Goal: Task Accomplishment & Management: Manage account settings

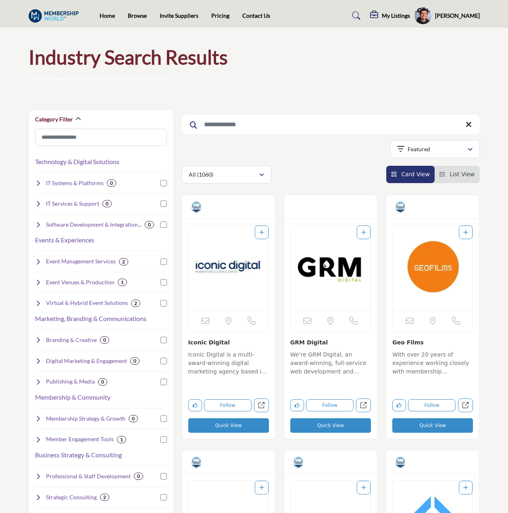
click at [344, 130] on input "Search Keyword" at bounding box center [331, 124] width 298 height 19
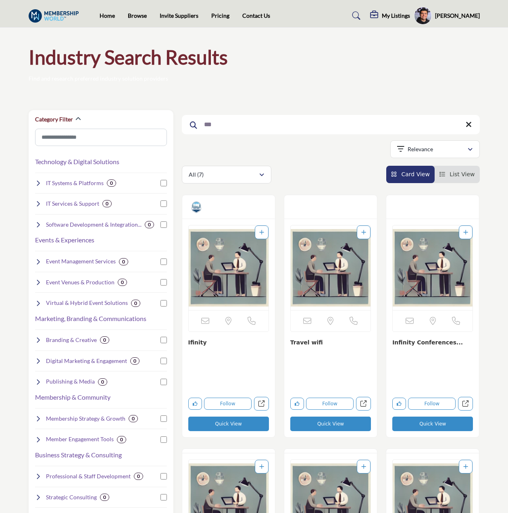
type input "***"
click at [222, 268] on img "Open Listing in new tab" at bounding box center [229, 268] width 80 height 85
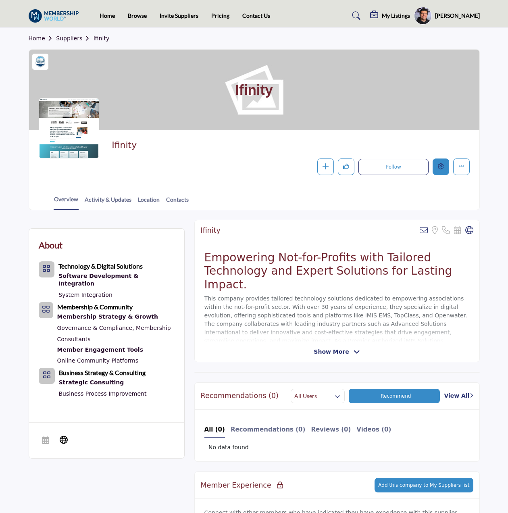
click at [443, 163] on button "Edit company" at bounding box center [441, 167] width 17 height 17
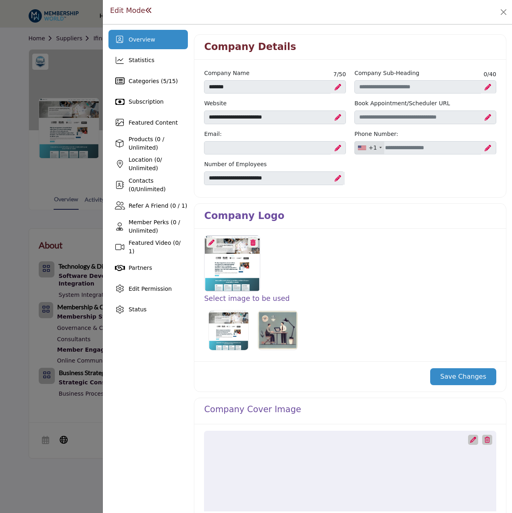
click at [205, 241] on div at bounding box center [233, 263] width 56 height 56
click at [209, 241] on icon at bounding box center [212, 243] width 6 height 6
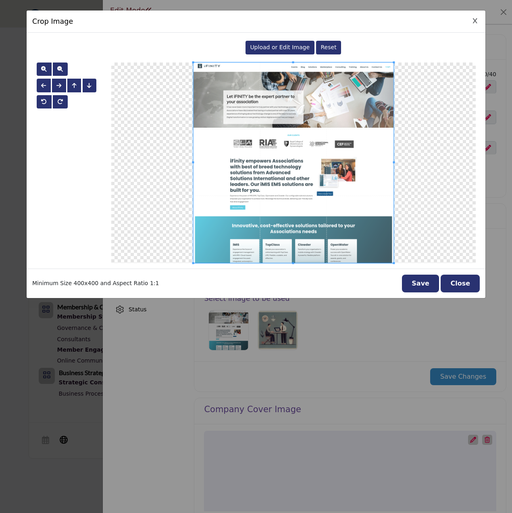
click at [288, 48] on span "Upload or Edit Image" at bounding box center [280, 47] width 60 height 6
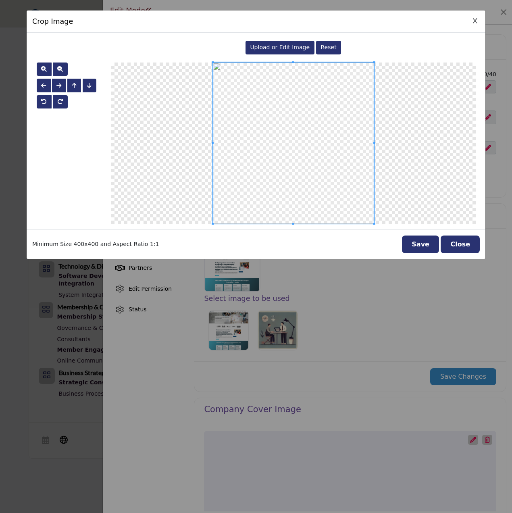
click at [427, 246] on button "Save" at bounding box center [420, 245] width 37 height 18
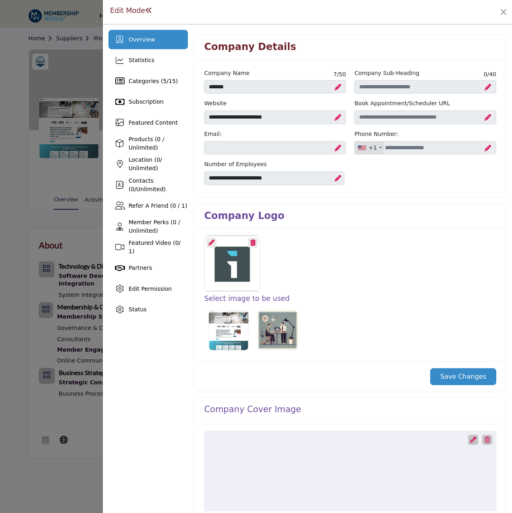
click at [462, 365] on div "Save Changes" at bounding box center [351, 377] width 312 height 30
click at [461, 370] on button "Save Changes" at bounding box center [464, 376] width 66 height 17
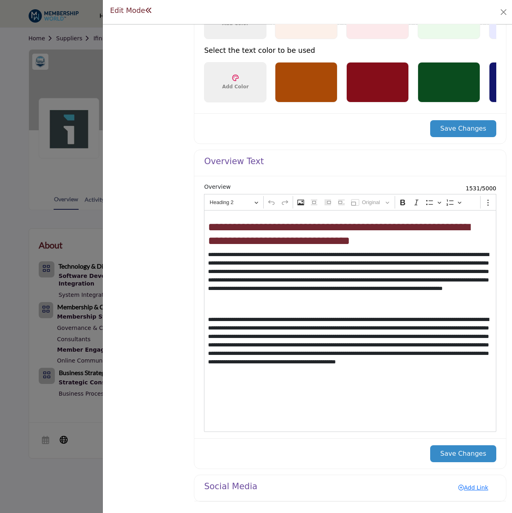
scroll to position [623, 0]
click at [354, 339] on p "**********" at bounding box center [349, 350] width 282 height 68
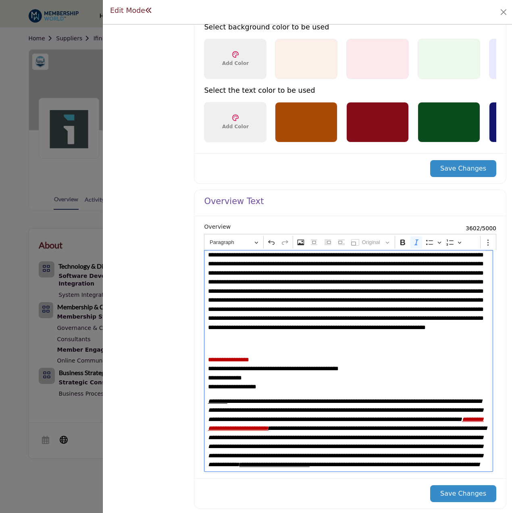
scroll to position [543, 0]
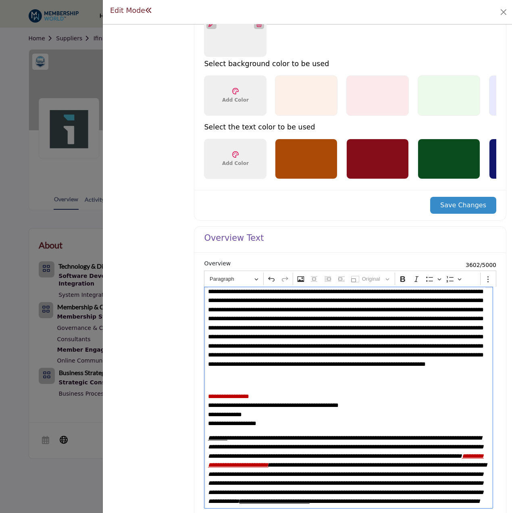
click at [326, 337] on p "**********" at bounding box center [347, 337] width 278 height 100
drag, startPoint x: 434, startPoint y: 320, endPoint x: 486, endPoint y: 332, distance: 53.0
click at [434, 320] on p "**********" at bounding box center [347, 337] width 278 height 100
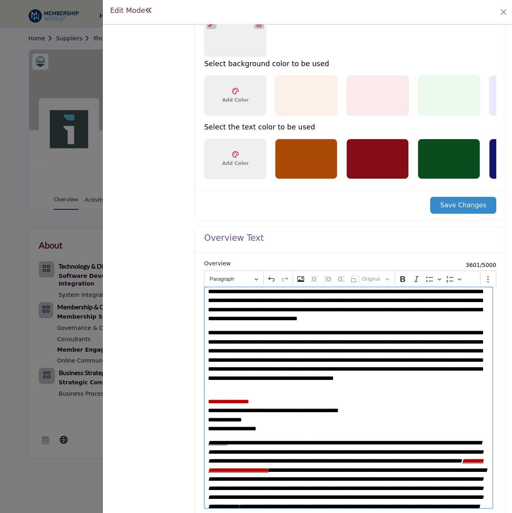
click at [412, 376] on p "**********" at bounding box center [347, 360] width 278 height 64
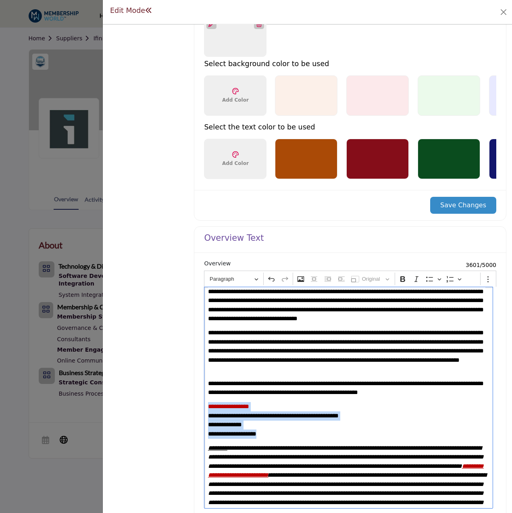
drag, startPoint x: 279, startPoint y: 437, endPoint x: 205, endPoint y: 413, distance: 78.5
click at [205, 413] on div "**********" at bounding box center [348, 398] width 289 height 222
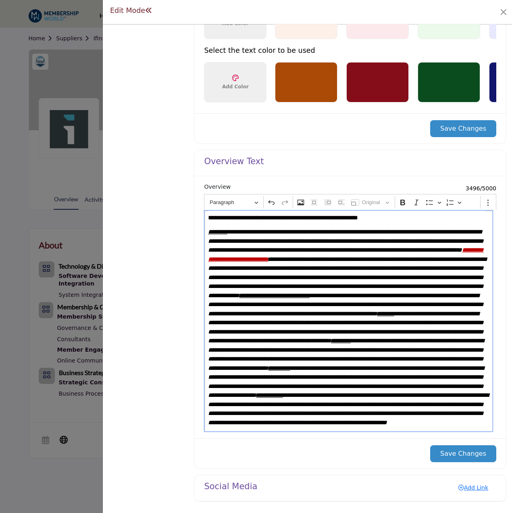
scroll to position [95, 0]
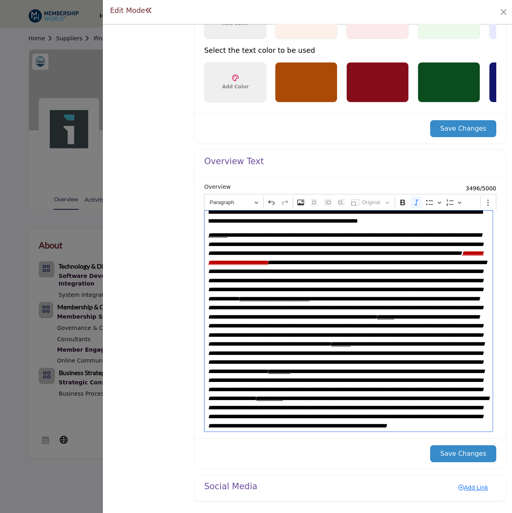
click at [301, 282] on icon "**********" at bounding box center [348, 343] width 281 height 169
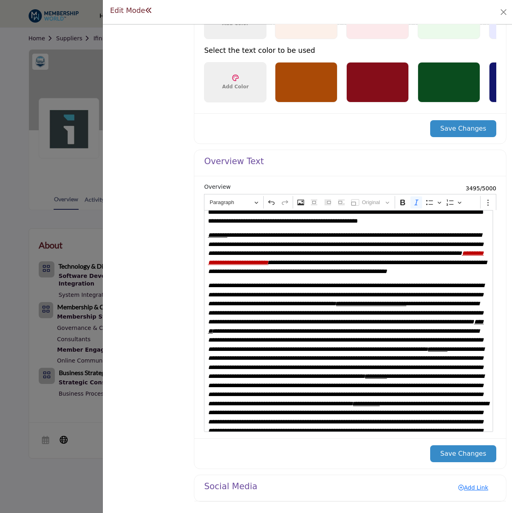
click at [258, 256] on icon "**********" at bounding box center [346, 244] width 276 height 24
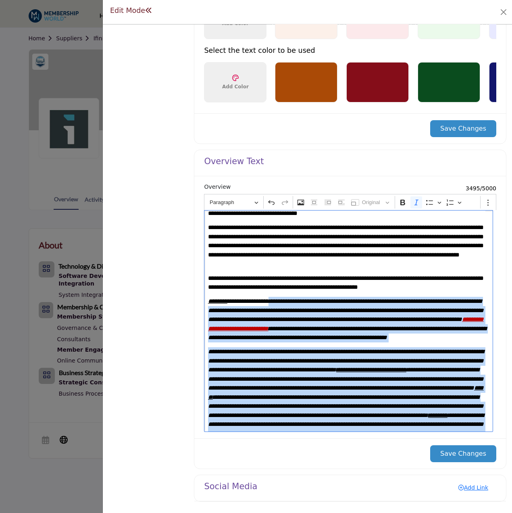
scroll to position [19, 0]
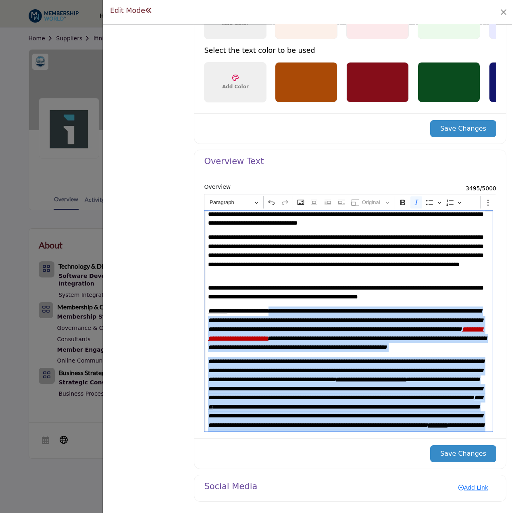
drag, startPoint x: 469, startPoint y: 420, endPoint x: 284, endPoint y: 307, distance: 216.6
click at [284, 307] on div "**********" at bounding box center [348, 321] width 289 height 222
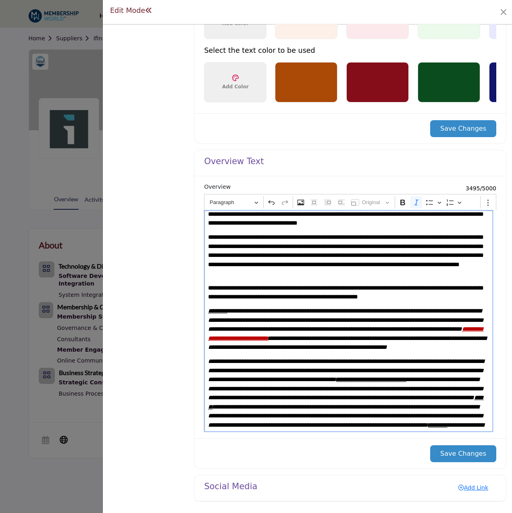
click at [306, 265] on p "**********" at bounding box center [347, 256] width 278 height 46
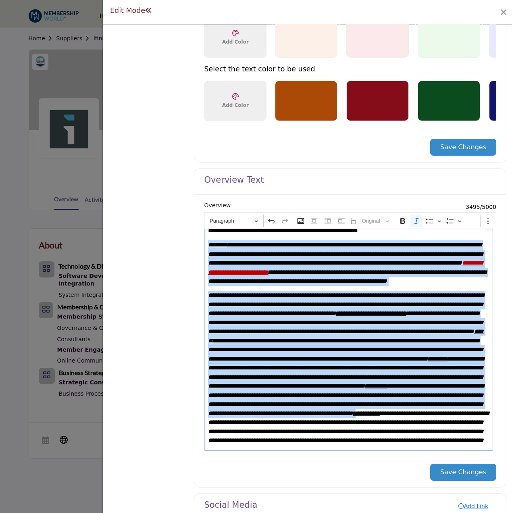
scroll to position [623, 0]
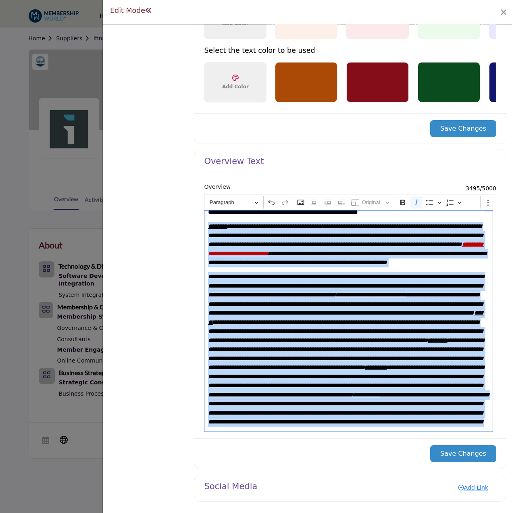
drag, startPoint x: 206, startPoint y: 290, endPoint x: 479, endPoint y: 422, distance: 303.2
click at [479, 422] on div "**********" at bounding box center [348, 321] width 289 height 222
click at [454, 458] on button "Save Changes" at bounding box center [464, 454] width 66 height 17
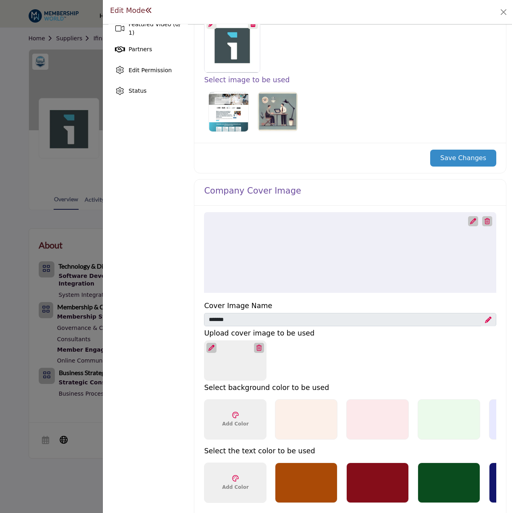
scroll to position [242, 0]
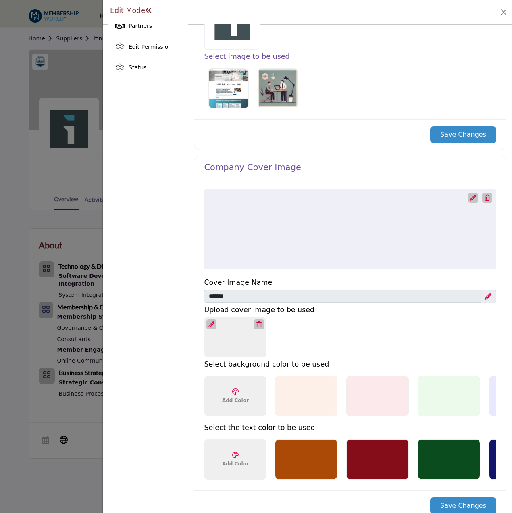
click at [471, 197] on icon at bounding box center [474, 198] width 6 height 6
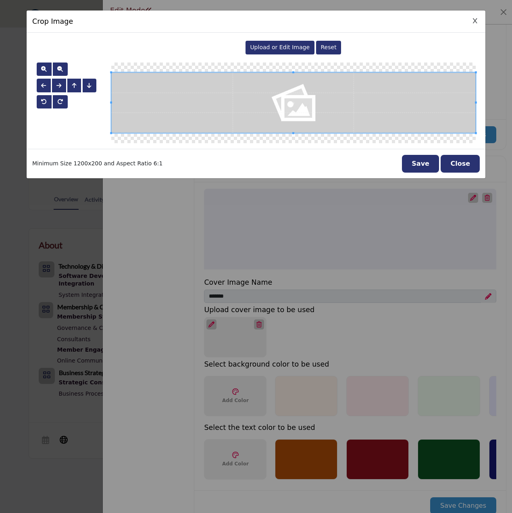
click at [295, 45] on span "Upload or Edit Image" at bounding box center [280, 47] width 60 height 6
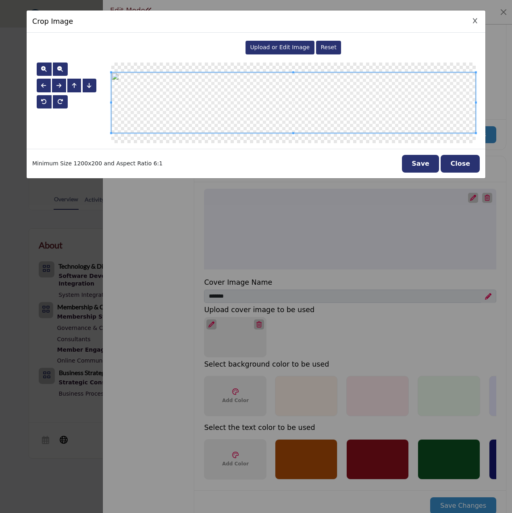
click at [428, 161] on button "Save" at bounding box center [420, 164] width 37 height 18
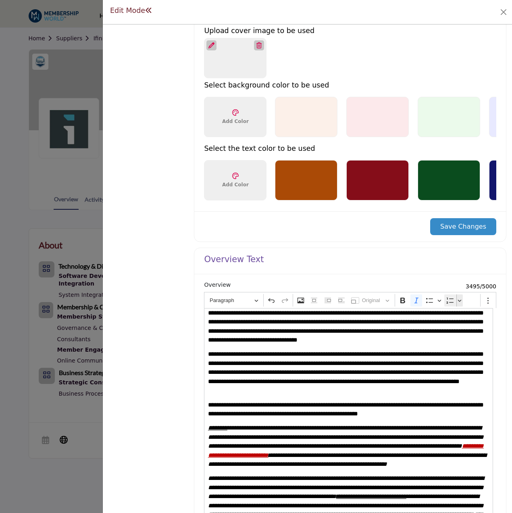
scroll to position [525, 0]
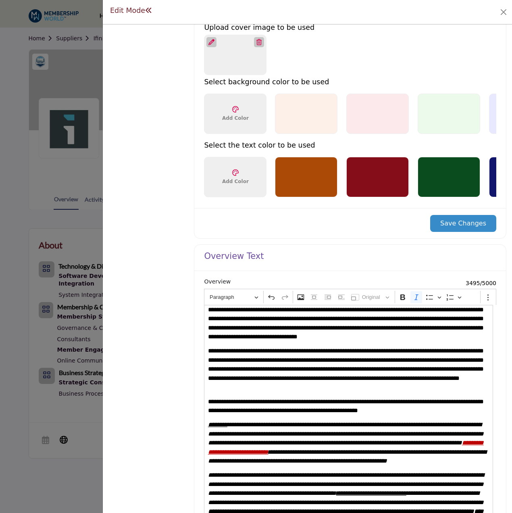
click at [469, 230] on button "Save Changes" at bounding box center [464, 223] width 66 height 17
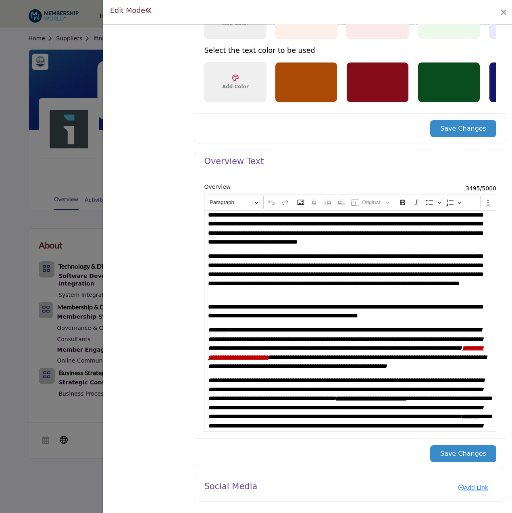
scroll to position [669, 0]
click at [474, 484] on link "Add Link" at bounding box center [474, 487] width 46 height 13
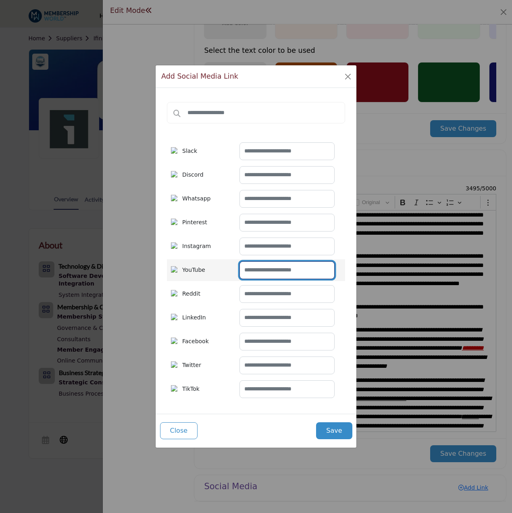
click at [284, 274] on input "text" at bounding box center [287, 270] width 95 height 18
paste input "**********"
type input "**********"
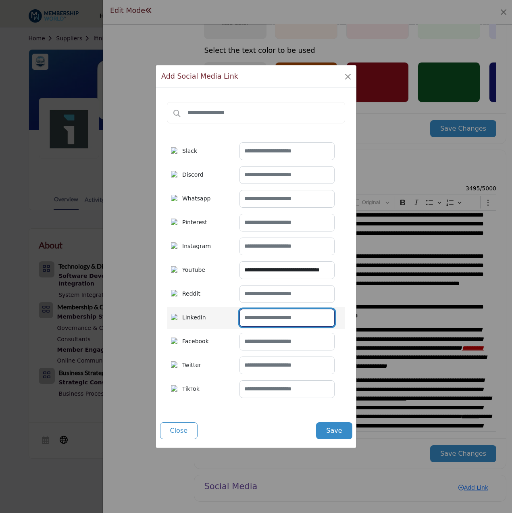
drag, startPoint x: 280, startPoint y: 318, endPoint x: 274, endPoint y: 322, distance: 6.7
click at [280, 318] on input "text" at bounding box center [287, 318] width 95 height 18
paste input "**********"
type input "**********"
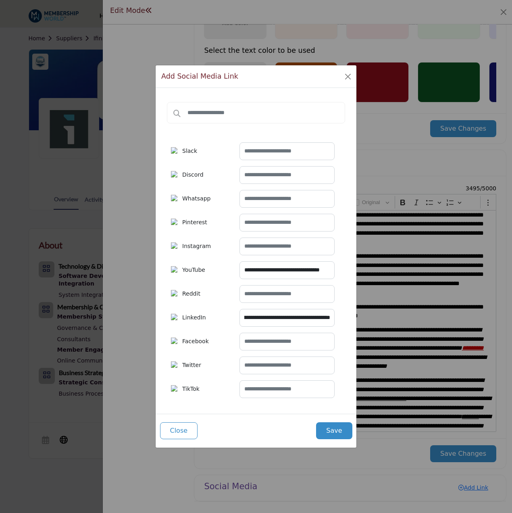
scroll to position [0, 0]
click at [292, 362] on input "text" at bounding box center [287, 366] width 95 height 18
paste input "**********"
type input "**********"
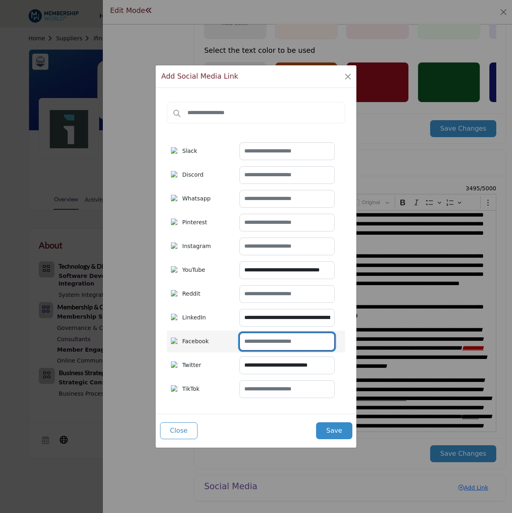
click at [291, 345] on input "text" at bounding box center [287, 342] width 95 height 18
paste input "**********"
type input "**********"
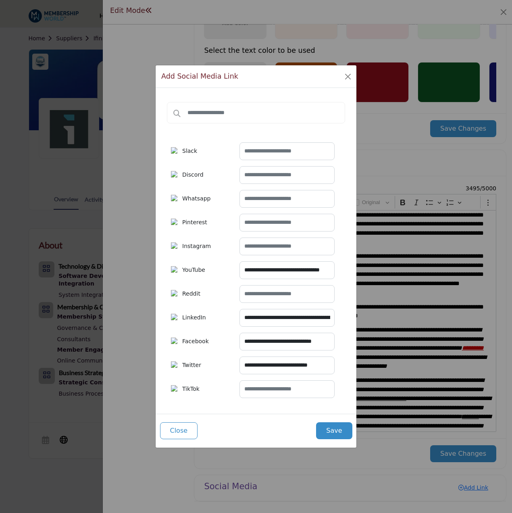
scroll to position [0, 0]
click at [339, 437] on button "Save" at bounding box center [334, 431] width 36 height 17
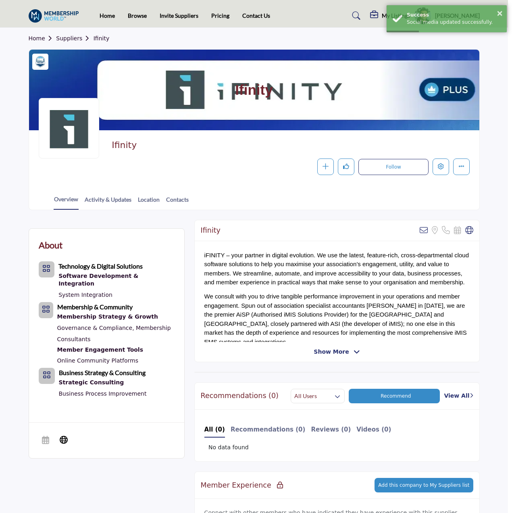
click at [93, 72] on div at bounding box center [256, 256] width 512 height 513
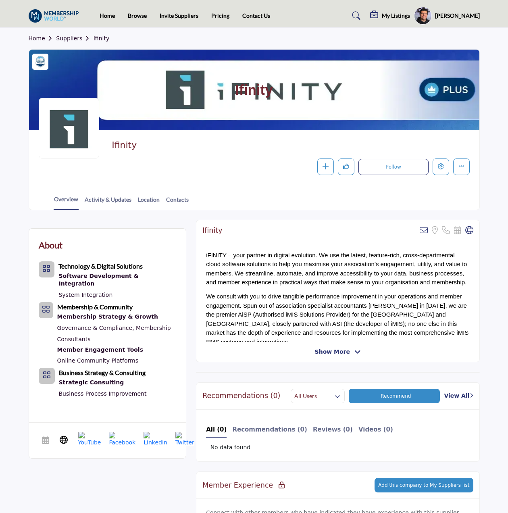
click at [332, 349] on span "Show More" at bounding box center [332, 352] width 35 height 8
click at [67, 38] on link "Suppliers" at bounding box center [74, 38] width 37 height 6
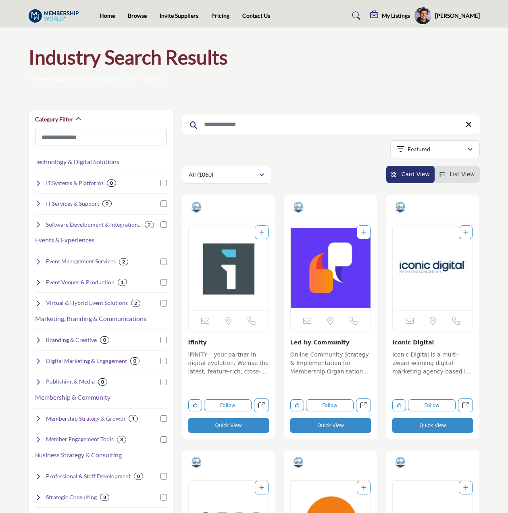
drag, startPoint x: 180, startPoint y: 341, endPoint x: 213, endPoint y: 343, distance: 33.1
click at [213, 343] on div "Quick View" at bounding box center [229, 321] width 102 height 253
copy link "Ifinity"
click at [293, 126] on input "Search Keyword" at bounding box center [331, 124] width 298 height 19
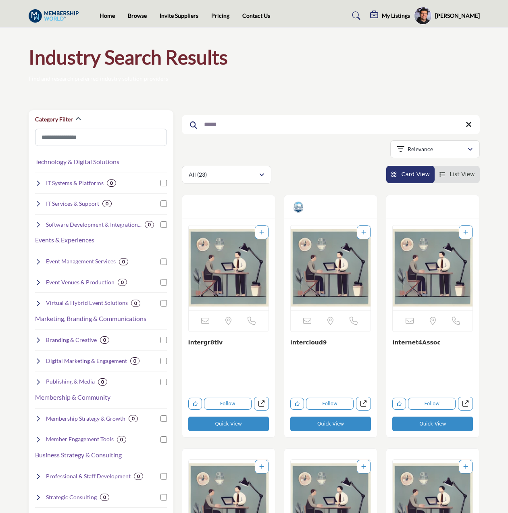
type input "*****"
click at [319, 294] on img "Open Listing in new tab" at bounding box center [331, 268] width 80 height 85
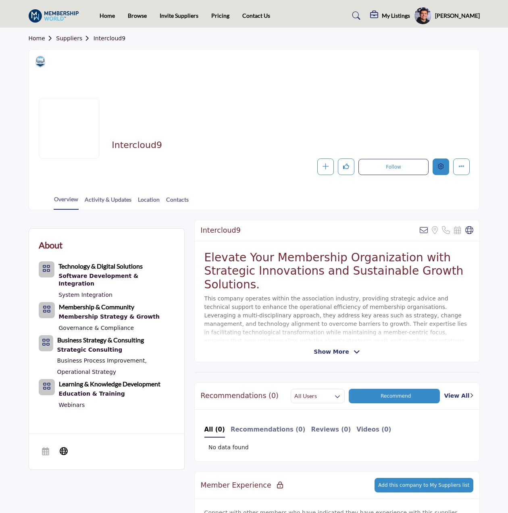
click at [443, 165] on icon "Edit company" at bounding box center [441, 166] width 6 height 6
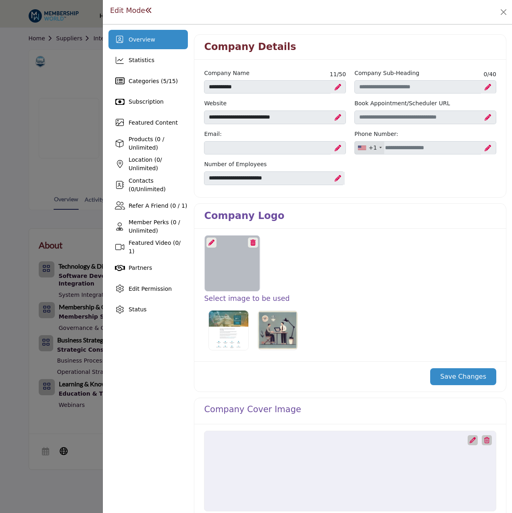
click at [210, 242] on icon at bounding box center [212, 243] width 6 height 6
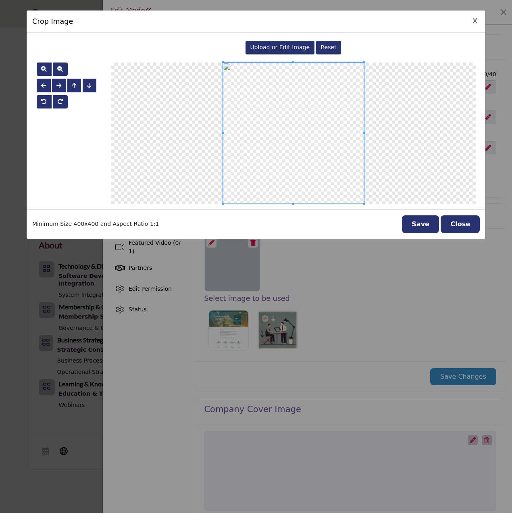
click at [292, 47] on span "Upload or Edit Image" at bounding box center [280, 47] width 60 height 6
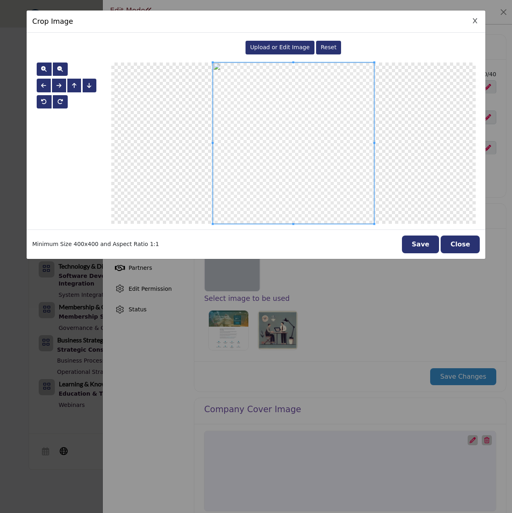
click at [424, 243] on button "Save" at bounding box center [420, 245] width 37 height 18
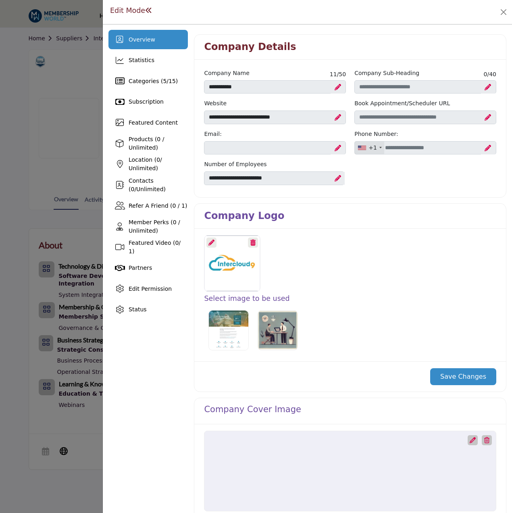
click at [454, 373] on button "Save Changes" at bounding box center [464, 376] width 66 height 17
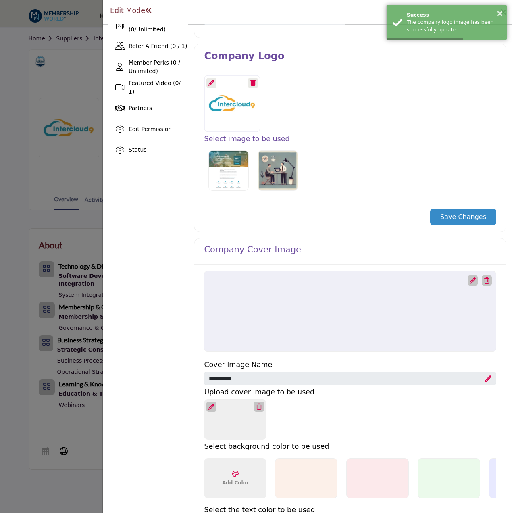
scroll to position [161, 0]
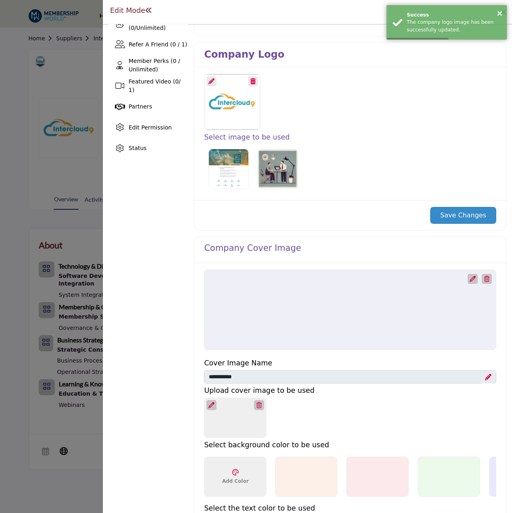
click at [472, 278] on icon at bounding box center [473, 279] width 6 height 6
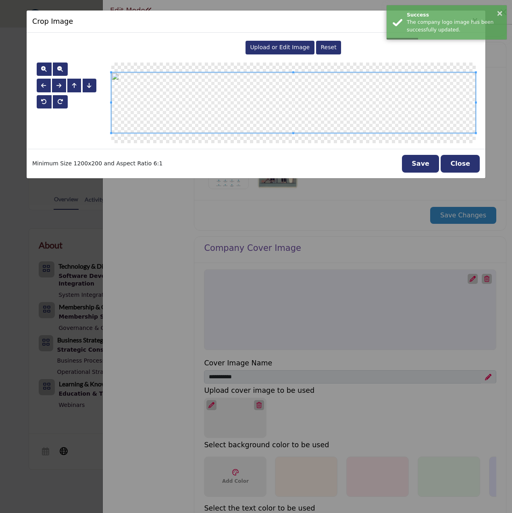
click at [295, 44] on span "Upload or Edit Image" at bounding box center [280, 47] width 60 height 6
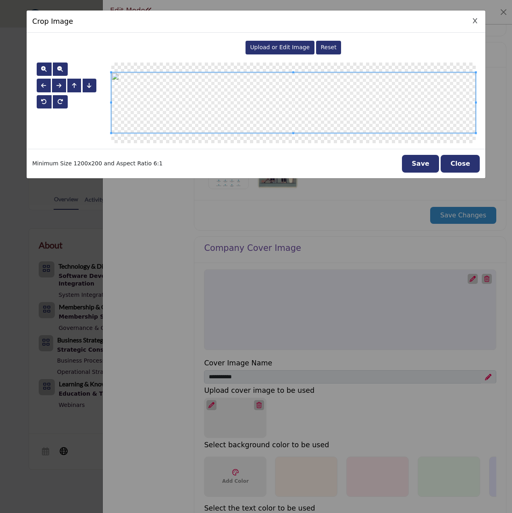
click at [417, 162] on button "Save" at bounding box center [420, 164] width 37 height 18
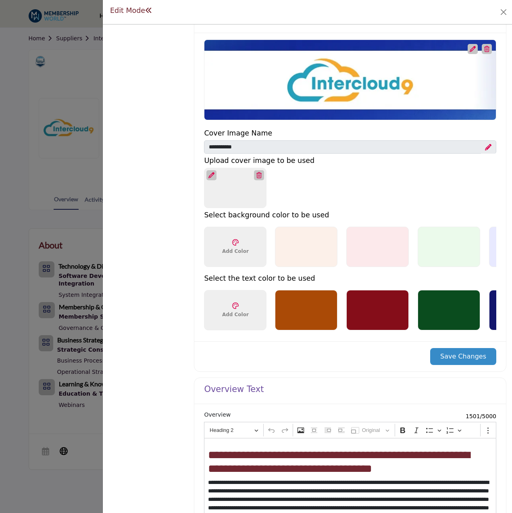
scroll to position [404, 0]
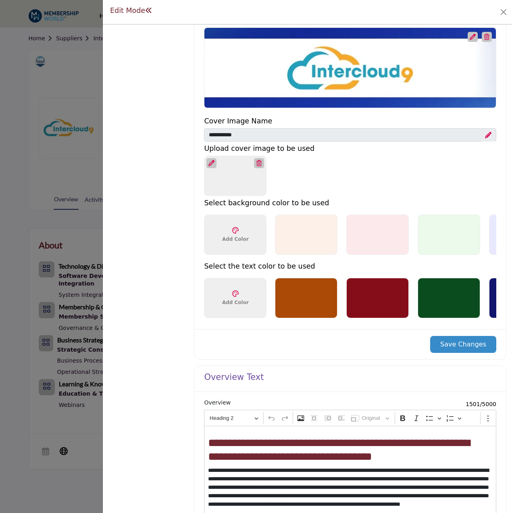
click at [459, 343] on button "Save Changes" at bounding box center [464, 344] width 66 height 17
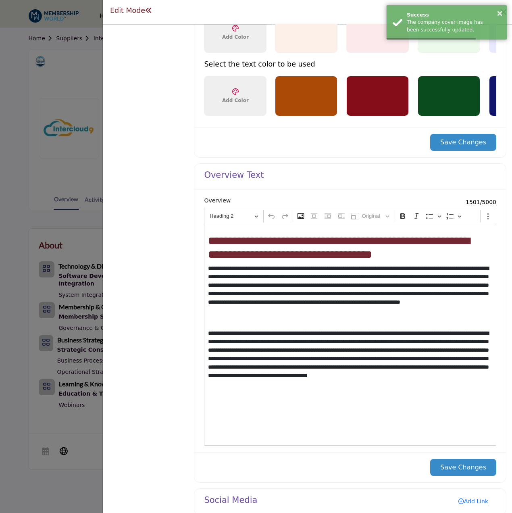
scroll to position [669, 0]
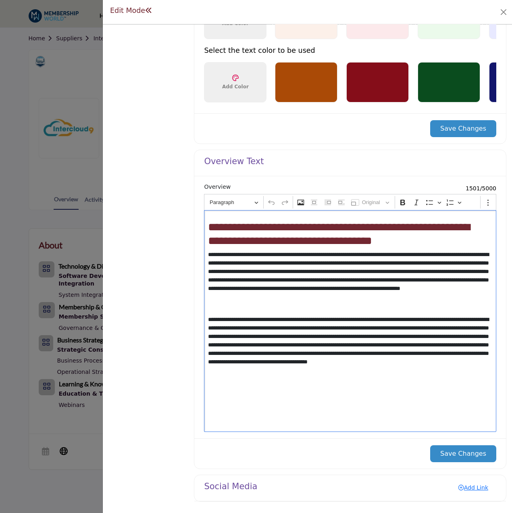
drag, startPoint x: 452, startPoint y: 372, endPoint x: 473, endPoint y: 379, distance: 21.6
click at [473, 379] on div "**********" at bounding box center [350, 321] width 293 height 222
click at [461, 448] on button "Save Changes" at bounding box center [464, 454] width 66 height 17
click at [457, 133] on button "Save Changes" at bounding box center [464, 128] width 66 height 17
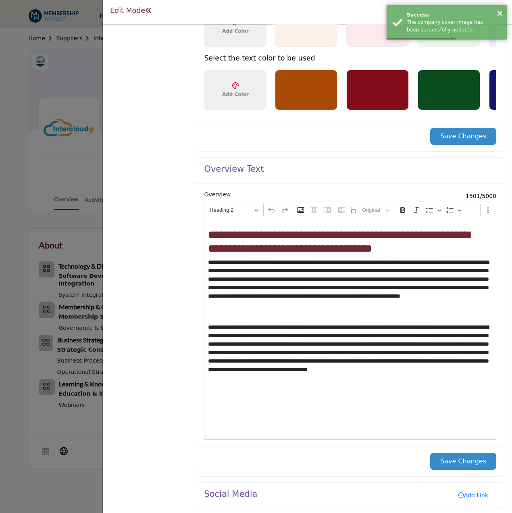
scroll to position [669, 0]
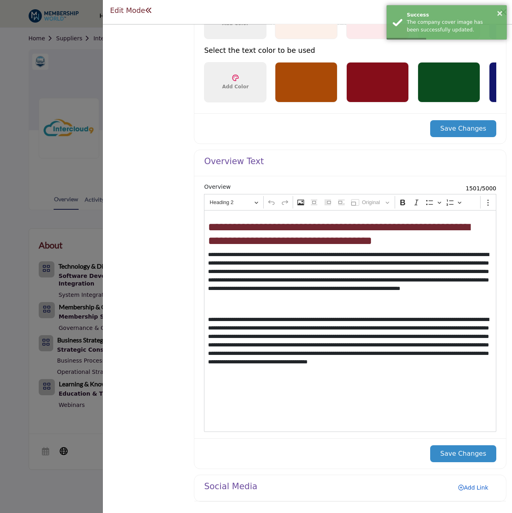
click at [478, 489] on link "Add Link" at bounding box center [474, 487] width 46 height 13
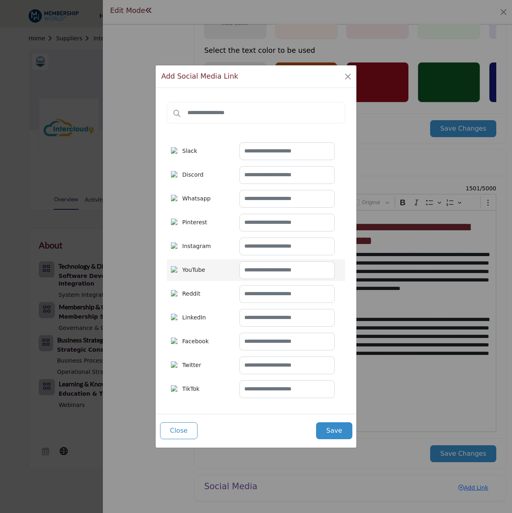
click at [277, 281] on div "YouTube" at bounding box center [256, 270] width 178 height 22
click at [291, 268] on input "text" at bounding box center [287, 270] width 95 height 18
paste input "**********"
type input "**********"
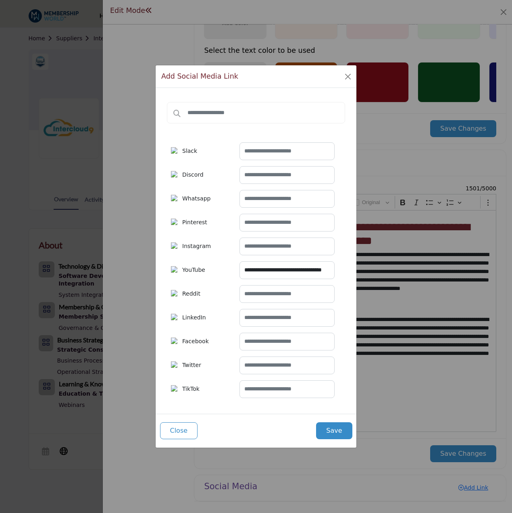
scroll to position [0, 0]
drag, startPoint x: 269, startPoint y: 318, endPoint x: 288, endPoint y: 324, distance: 19.5
click at [269, 318] on input "text" at bounding box center [287, 318] width 95 height 18
paste input "**********"
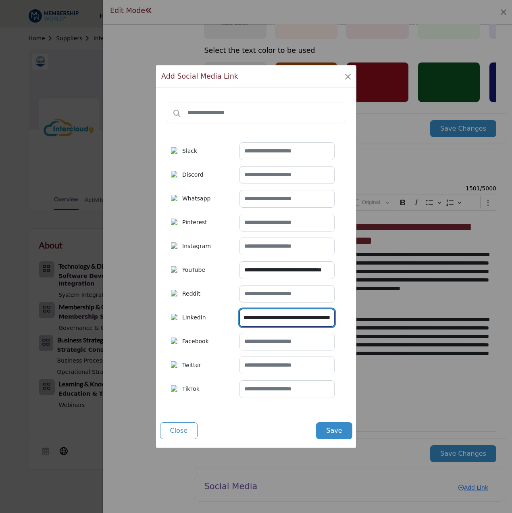
type input "**********"
click at [331, 432] on button "Save" at bounding box center [334, 431] width 36 height 17
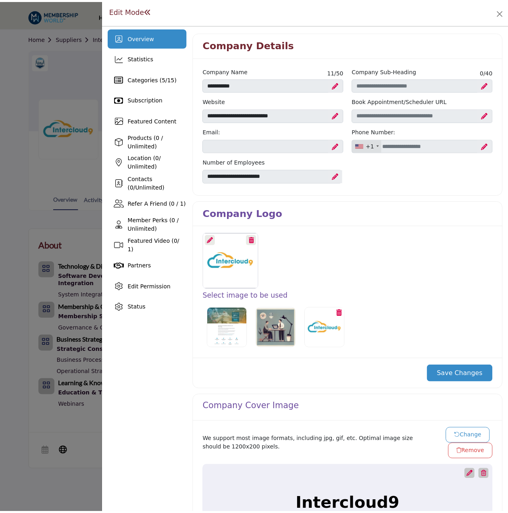
scroll to position [0, 0]
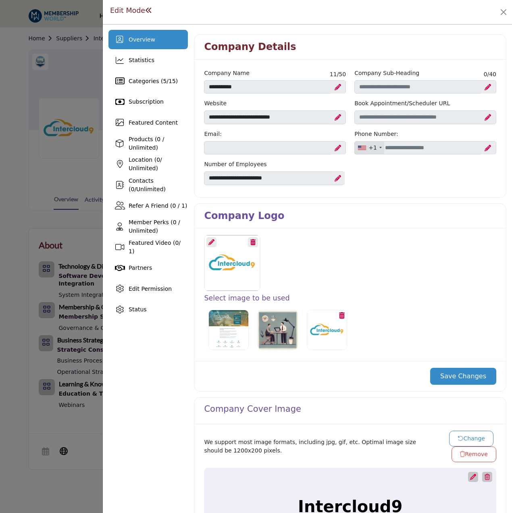
click at [53, 78] on div at bounding box center [256, 256] width 512 height 513
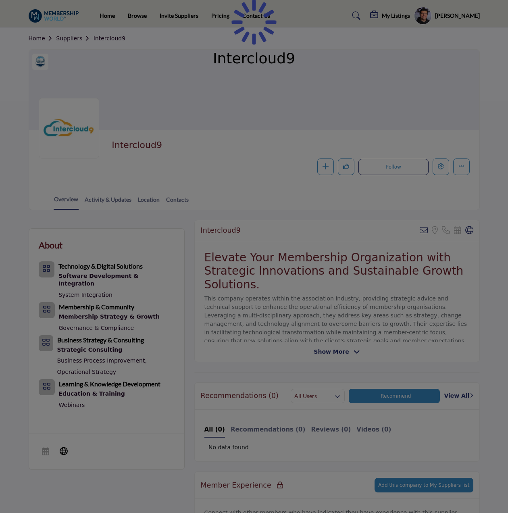
click at [66, 42] on div at bounding box center [254, 256] width 508 height 513
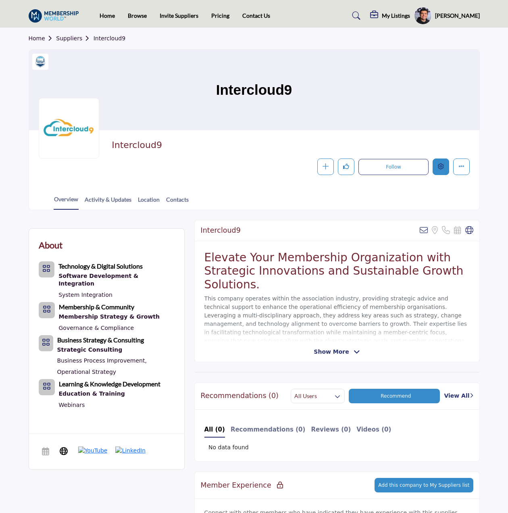
click at [446, 167] on button "Edit company" at bounding box center [441, 167] width 17 height 17
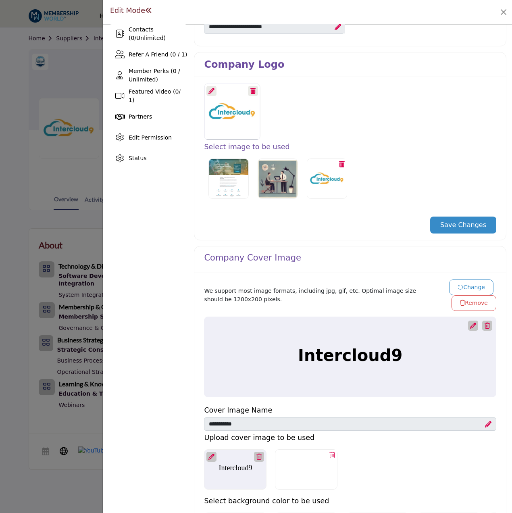
scroll to position [161, 0]
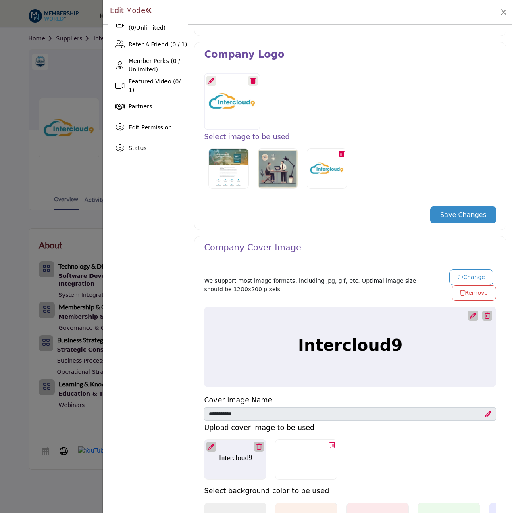
click at [297, 463] on div at bounding box center [306, 459] width 63 height 40
click at [257, 444] on icon at bounding box center [259, 447] width 5 height 6
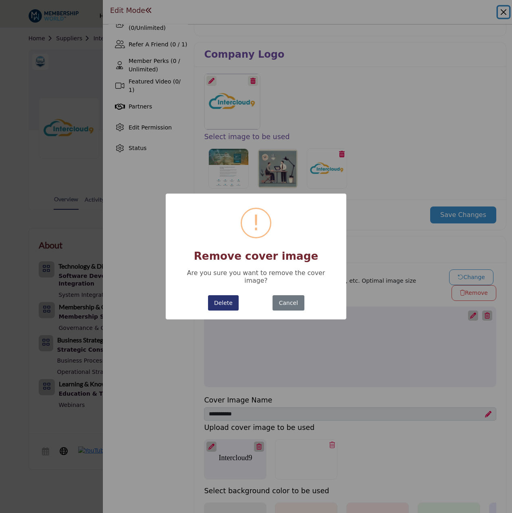
click at [225, 299] on button "Delete" at bounding box center [223, 303] width 31 height 16
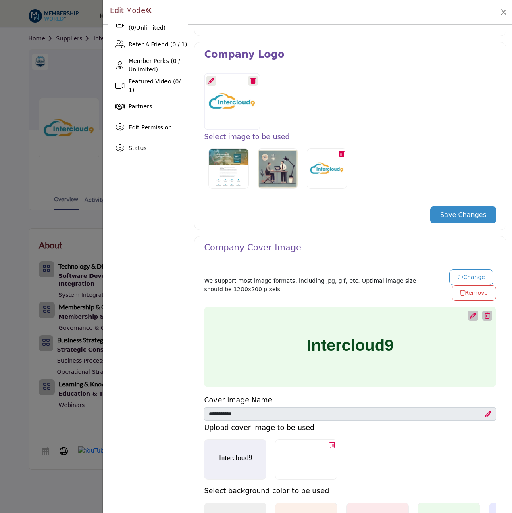
click at [296, 459] on div at bounding box center [306, 459] width 63 height 40
click at [318, 453] on div at bounding box center [306, 459] width 63 height 40
click at [330, 443] on icon at bounding box center [333, 445] width 6 height 6
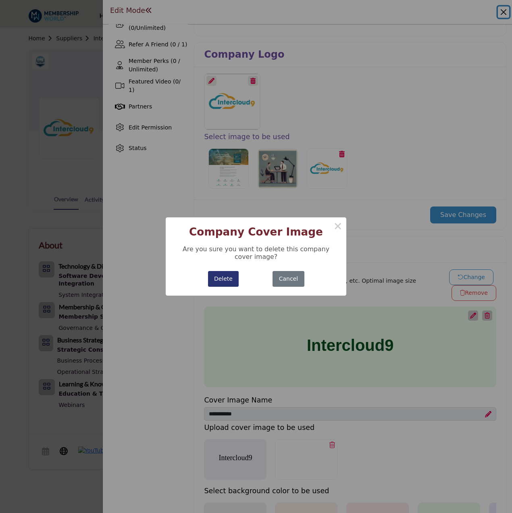
click at [232, 278] on button "Delete" at bounding box center [223, 279] width 31 height 16
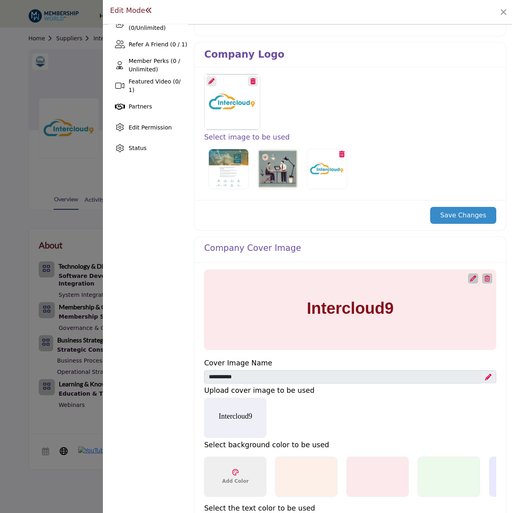
click at [471, 280] on icon at bounding box center [474, 279] width 6 height 6
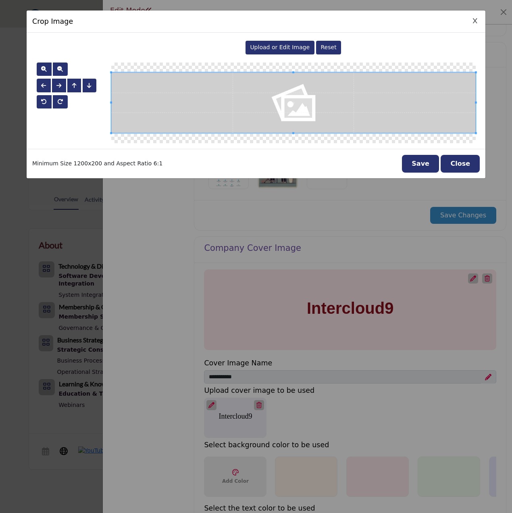
click at [328, 413] on div "Crop Image Upload or Edit Image Reset" at bounding box center [256, 256] width 512 height 513
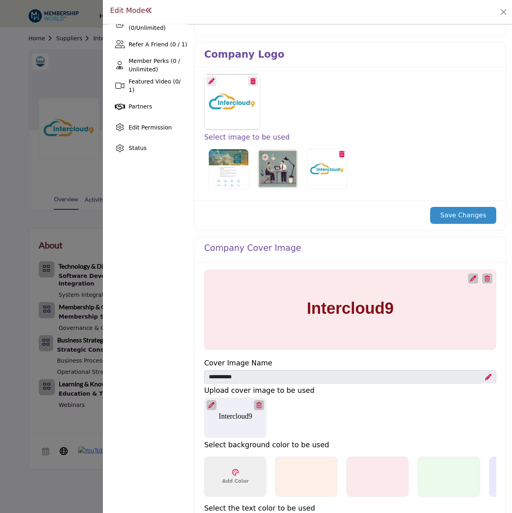
click at [211, 399] on div "Intercloud9 Upload Cover Image 1200 x 200px" at bounding box center [235, 418] width 63 height 40
click at [212, 406] on icon at bounding box center [212, 405] width 6 height 6
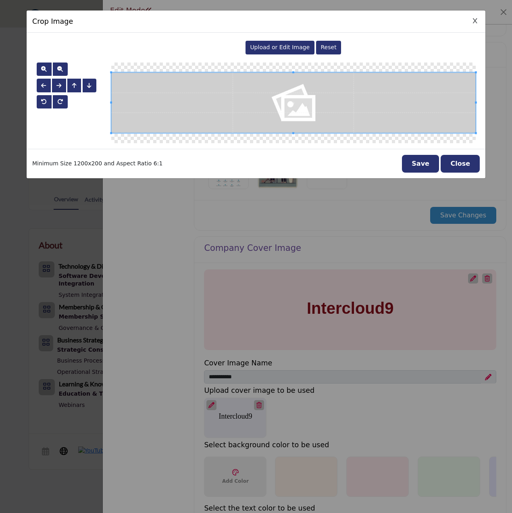
click at [289, 50] on span "Upload or Edit Image" at bounding box center [280, 47] width 60 height 6
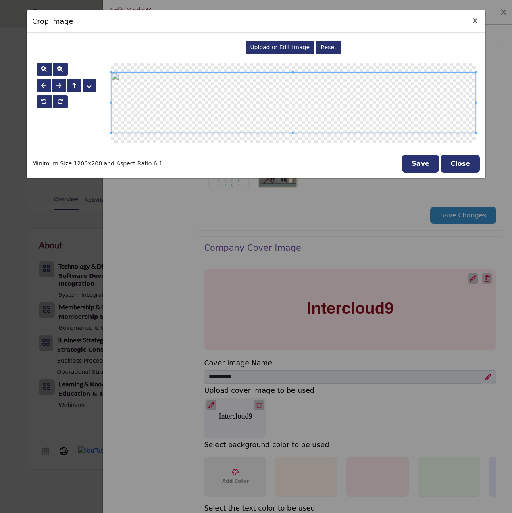
click at [430, 164] on button "Save" at bounding box center [420, 164] width 37 height 18
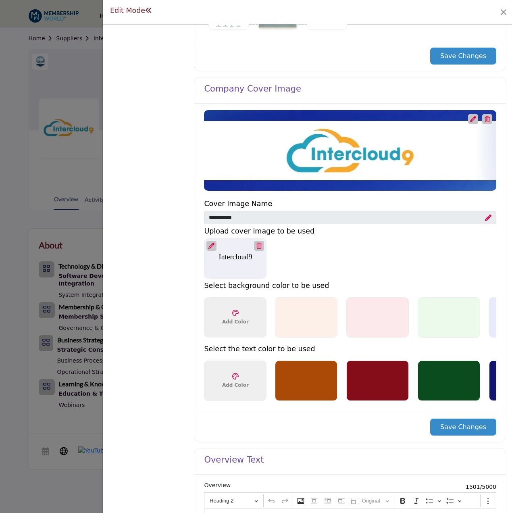
scroll to position [323, 0]
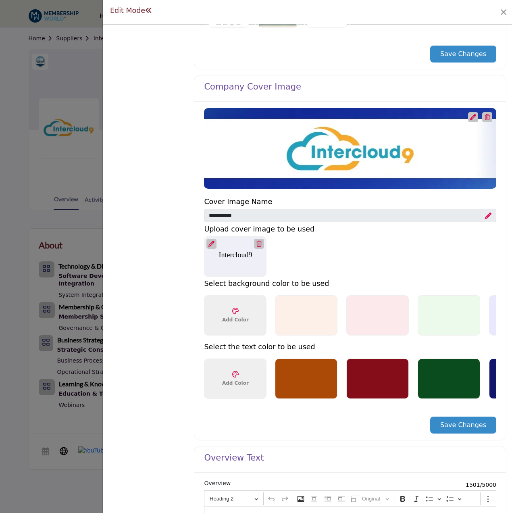
click at [471, 431] on button "Save Changes" at bounding box center [464, 425] width 66 height 17
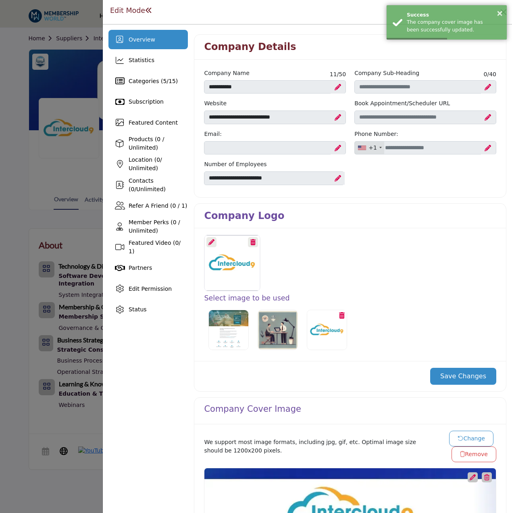
click at [84, 45] on div at bounding box center [256, 256] width 512 height 513
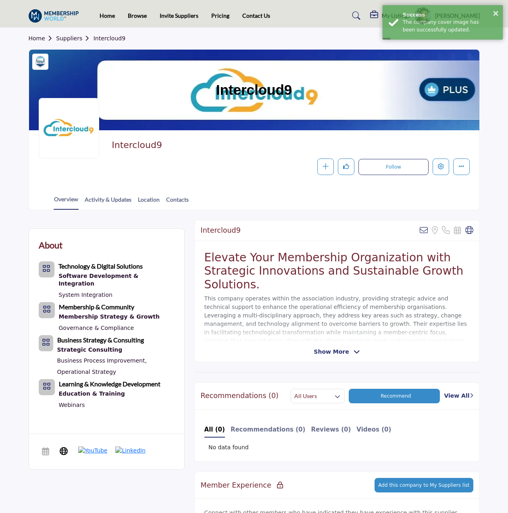
click at [69, 38] on link "Suppliers" at bounding box center [74, 38] width 37 height 6
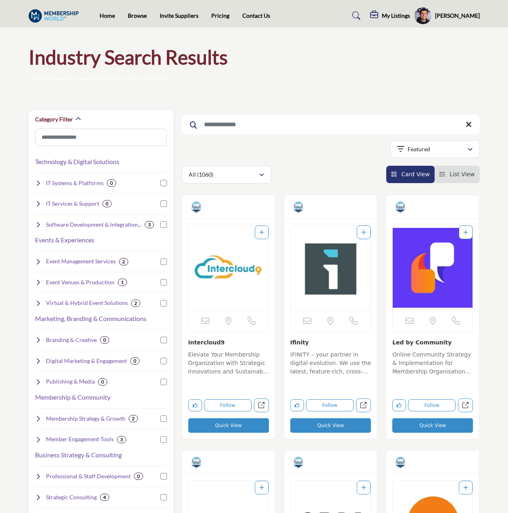
click at [230, 122] on input "Search Keyword" at bounding box center [331, 124] width 298 height 19
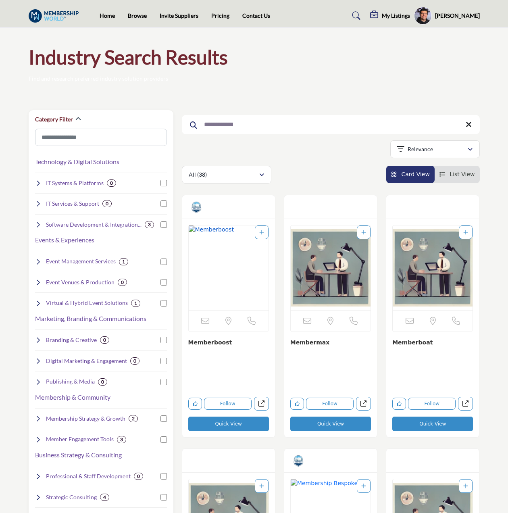
type input "**********"
click at [236, 258] on img "Open Listing in new tab" at bounding box center [229, 268] width 80 height 85
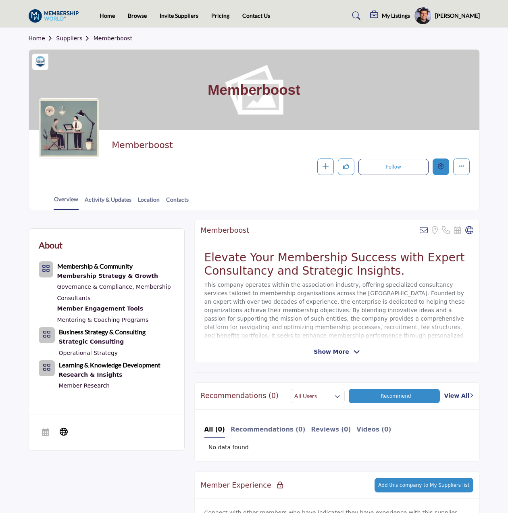
click at [439, 169] on icon "Edit company" at bounding box center [441, 166] width 6 height 6
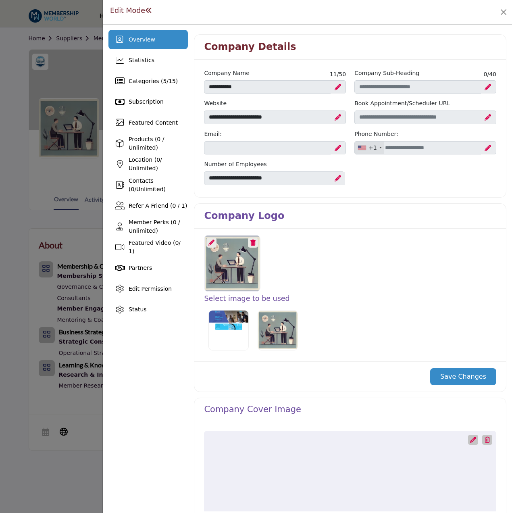
click at [211, 244] on icon at bounding box center [212, 243] width 6 height 6
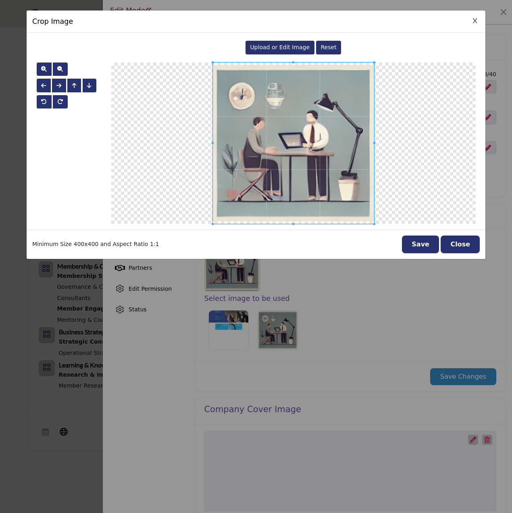
click at [288, 43] on div "Upload or Edit Image" at bounding box center [280, 48] width 69 height 14
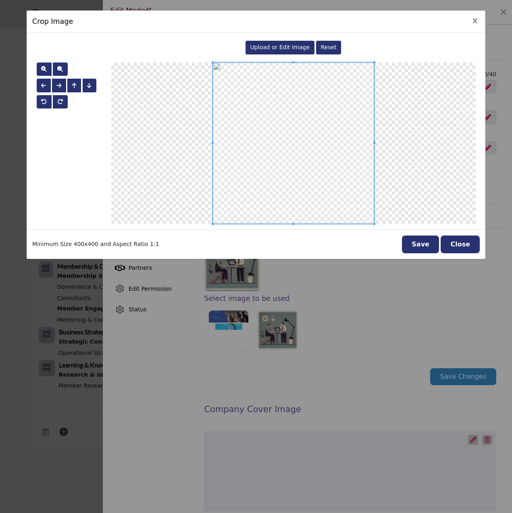
click at [433, 240] on button "Save" at bounding box center [420, 245] width 37 height 18
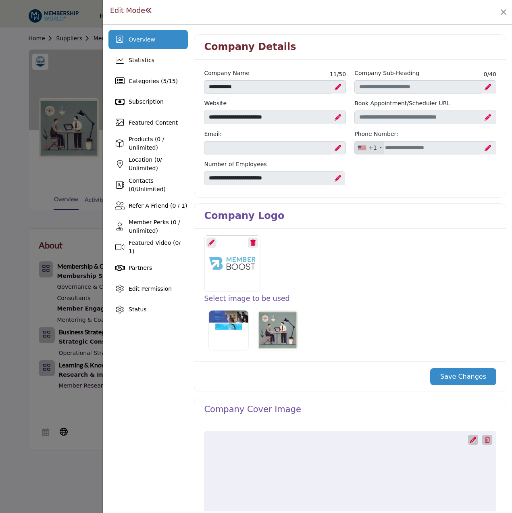
click at [451, 370] on button "Save Changes" at bounding box center [464, 376] width 66 height 17
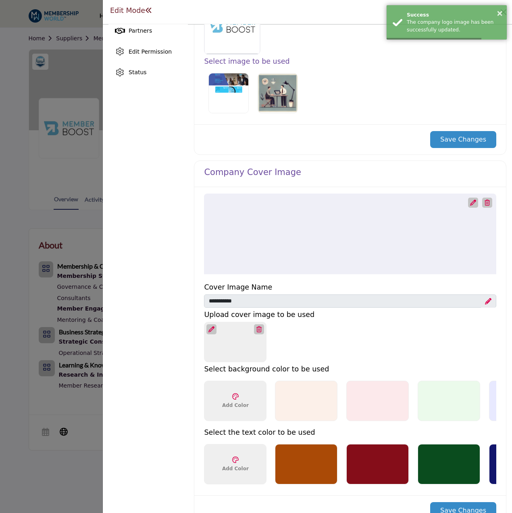
scroll to position [242, 0]
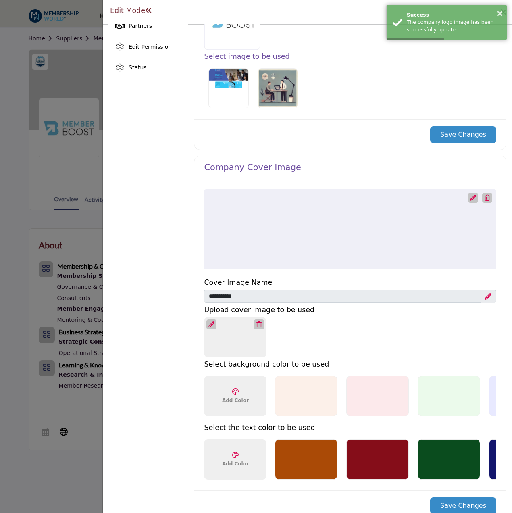
click at [471, 202] on div at bounding box center [474, 198] width 10 height 10
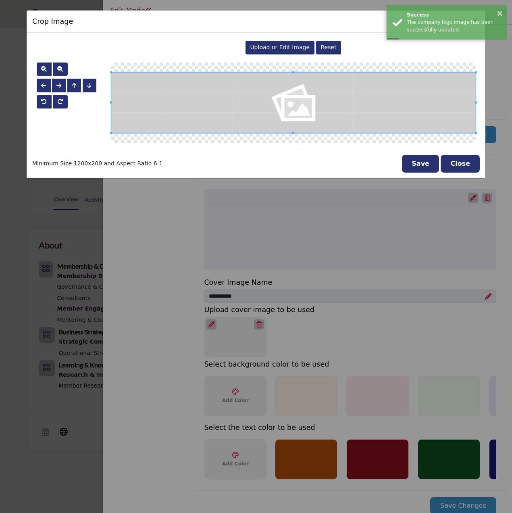
click at [290, 49] on span "Upload or Edit Image" at bounding box center [280, 47] width 60 height 6
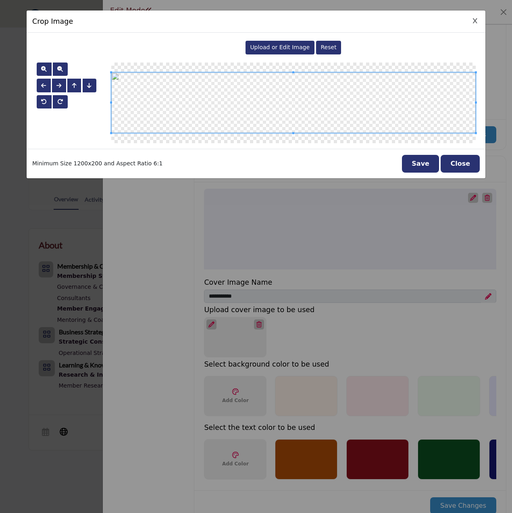
click at [421, 159] on button "Save" at bounding box center [420, 164] width 37 height 18
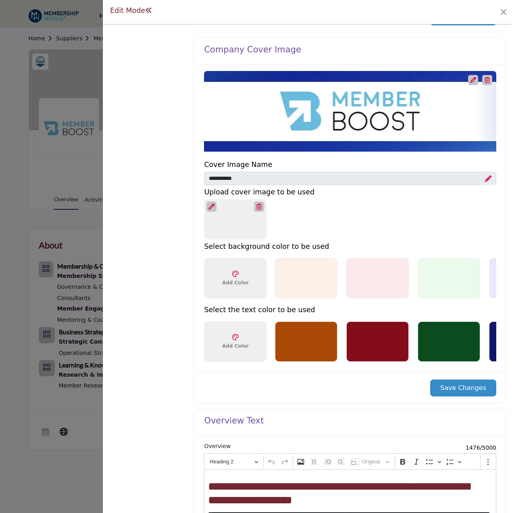
scroll to position [363, 0]
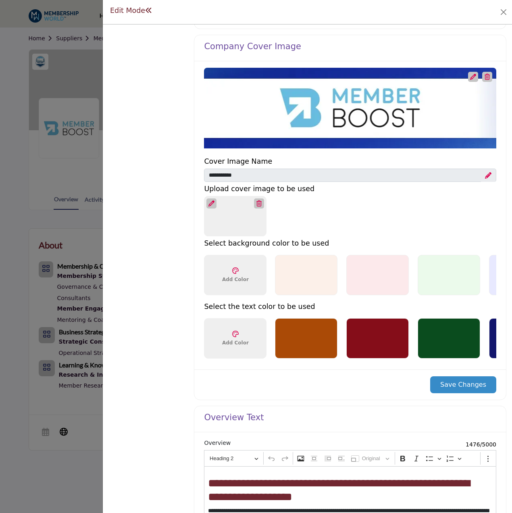
click at [456, 389] on button "Save Changes" at bounding box center [464, 384] width 66 height 17
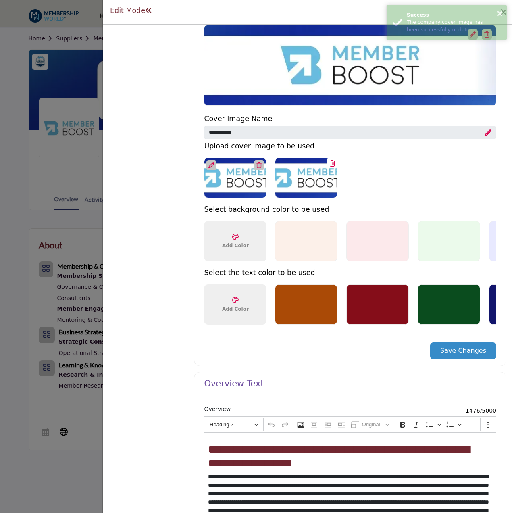
scroll to position [444, 0]
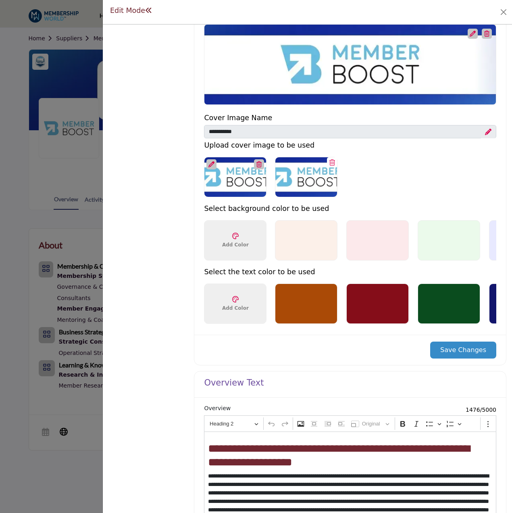
click at [459, 351] on button "Save Changes" at bounding box center [464, 350] width 66 height 17
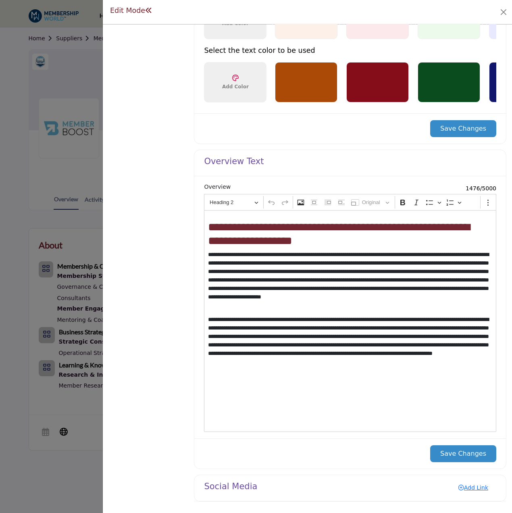
scroll to position [669, 0]
click at [463, 489] on link "Add Link" at bounding box center [474, 487] width 46 height 13
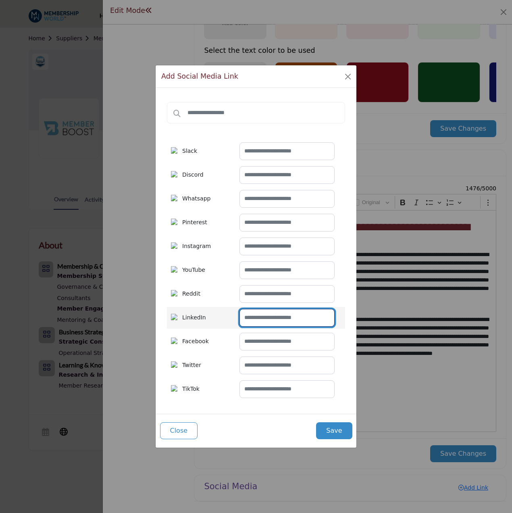
drag, startPoint x: 270, startPoint y: 317, endPoint x: 273, endPoint y: 324, distance: 7.0
click at [270, 317] on input "text" at bounding box center [287, 318] width 95 height 18
paste input "**********"
type input "**********"
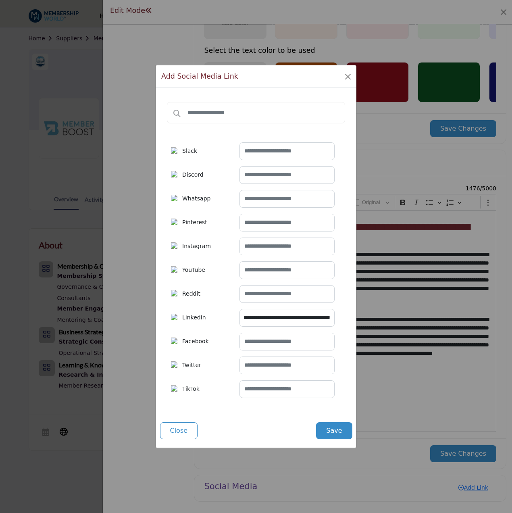
scroll to position [0, 0]
click at [336, 425] on button "Save" at bounding box center [334, 431] width 36 height 17
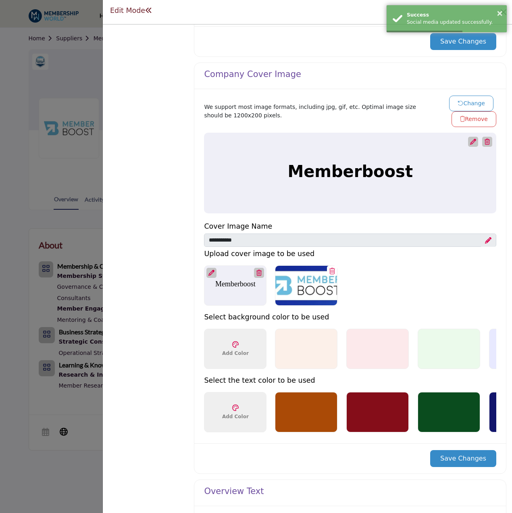
scroll to position [304, 0]
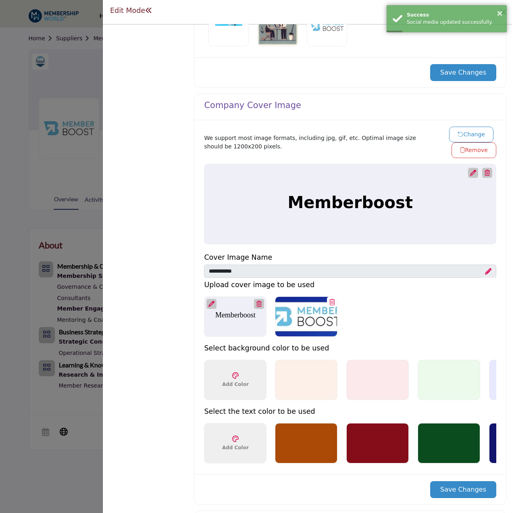
click at [213, 300] on div at bounding box center [212, 304] width 10 height 10
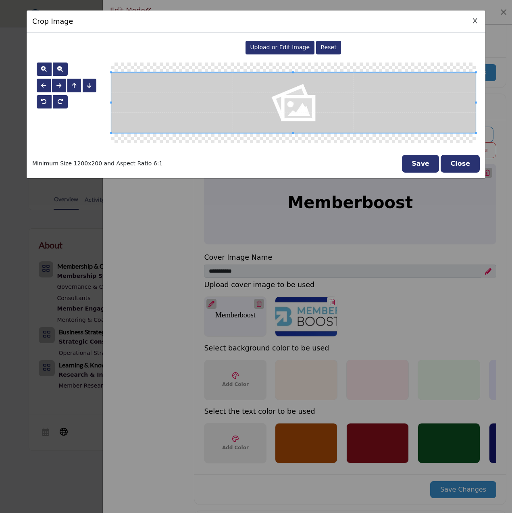
click at [269, 55] on div "Upload or Edit Image Reset" at bounding box center [293, 47] width 365 height 19
click at [278, 44] on span "Upload or Edit Image" at bounding box center [280, 47] width 60 height 6
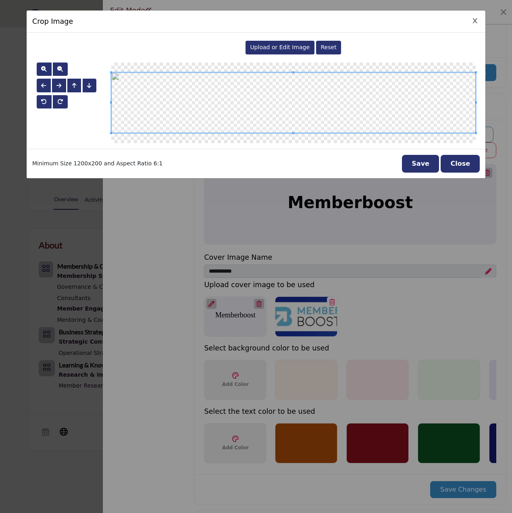
click at [414, 161] on button "Save" at bounding box center [420, 164] width 37 height 18
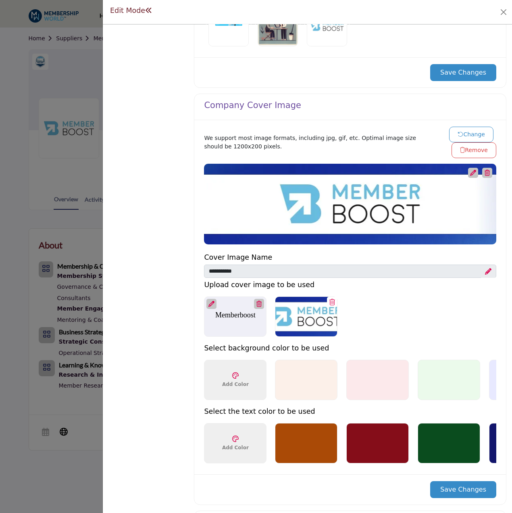
click at [451, 486] on button "Save Changes" at bounding box center [464, 489] width 66 height 17
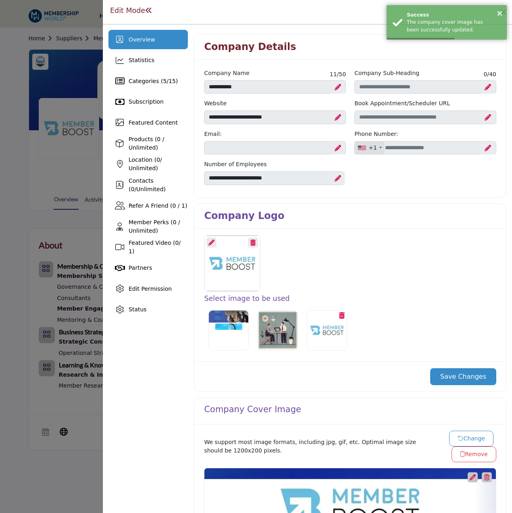
click at [48, 186] on div at bounding box center [256, 256] width 512 height 513
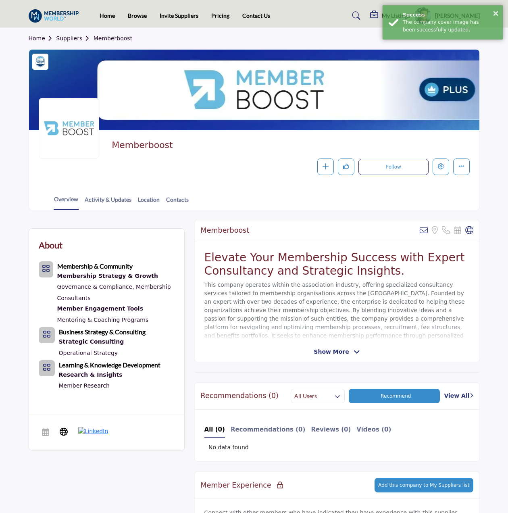
click at [72, 38] on link "Suppliers" at bounding box center [74, 38] width 37 height 6
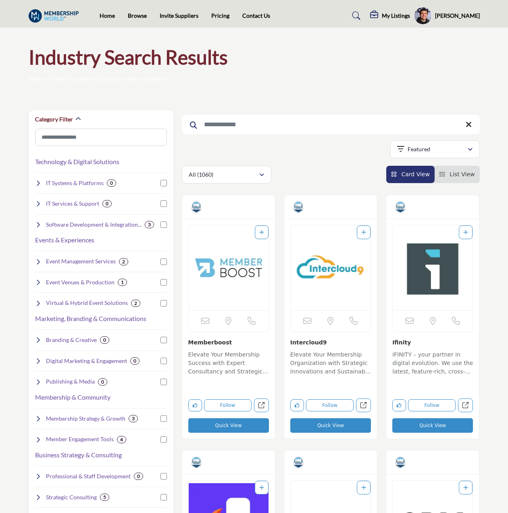
click at [288, 124] on input "Search Keyword" at bounding box center [331, 124] width 298 height 19
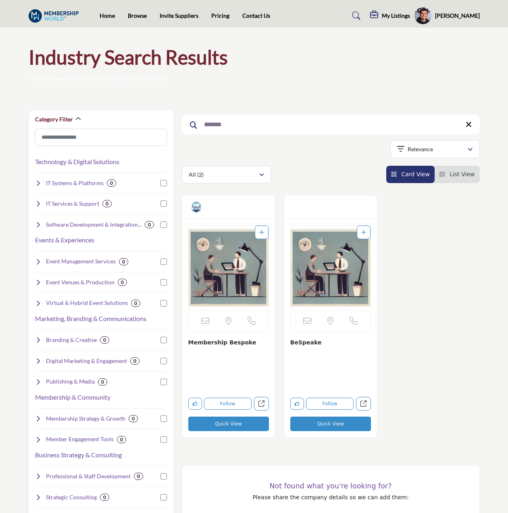
type input "*******"
click at [218, 281] on img "Open Listing in new tab" at bounding box center [229, 268] width 80 height 85
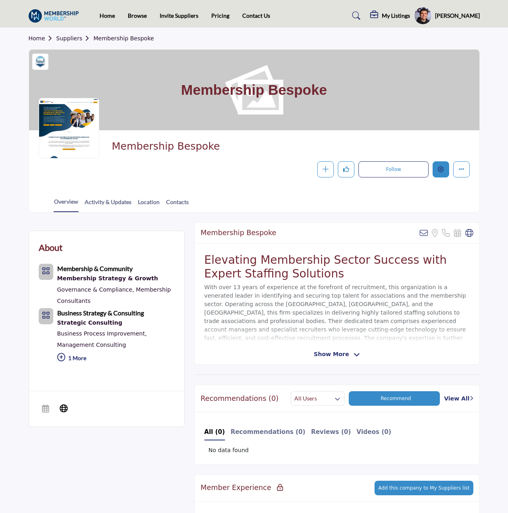
click at [436, 172] on button "Edit company" at bounding box center [441, 169] width 17 height 17
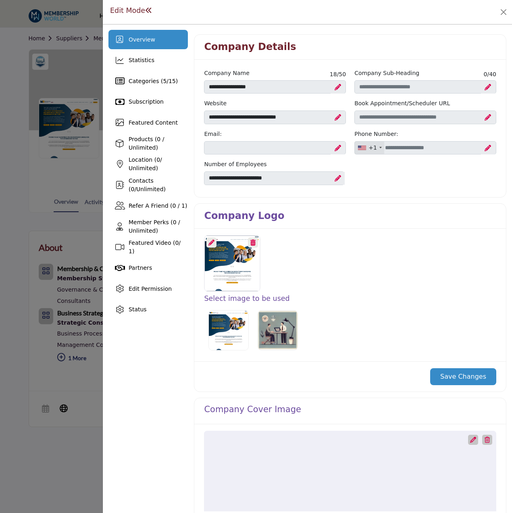
click at [214, 243] on div at bounding box center [212, 243] width 10 height 10
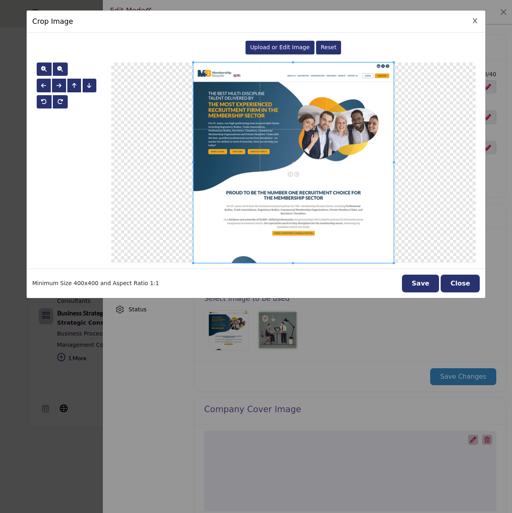
click at [280, 47] on span "Upload or Edit Image" at bounding box center [280, 47] width 60 height 6
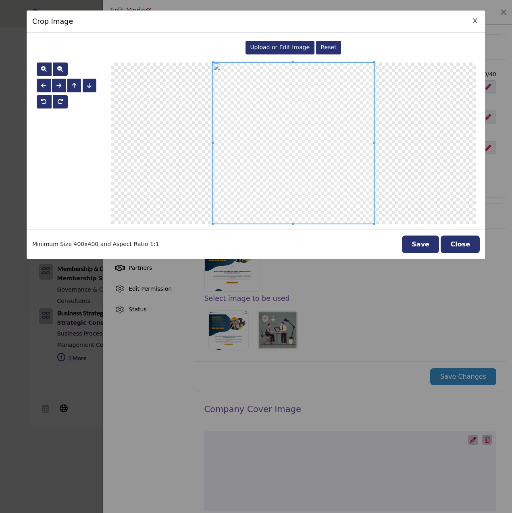
click at [412, 247] on button "Save" at bounding box center [420, 245] width 37 height 18
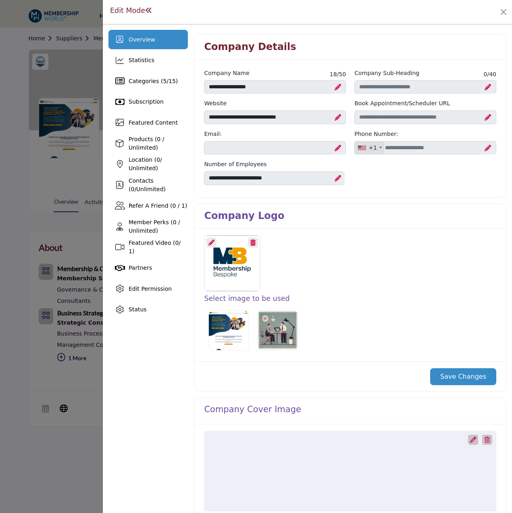
click at [454, 372] on button "Save Changes" at bounding box center [464, 376] width 66 height 17
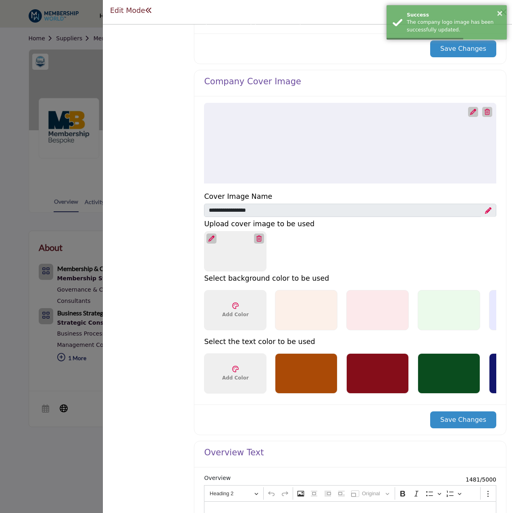
scroll to position [363, 0]
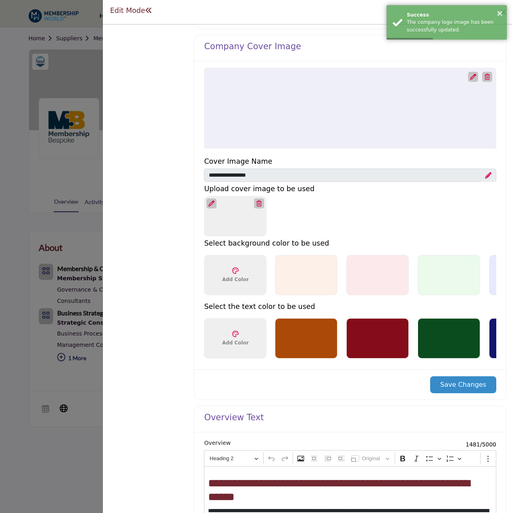
click at [471, 74] on icon at bounding box center [474, 77] width 6 height 6
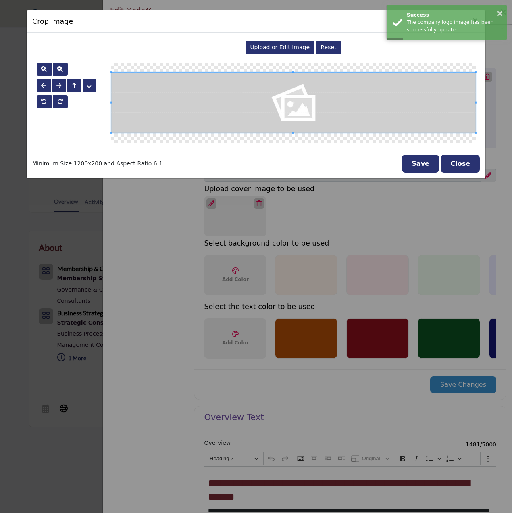
click at [284, 50] on span "Upload or Edit Image" at bounding box center [280, 47] width 60 height 6
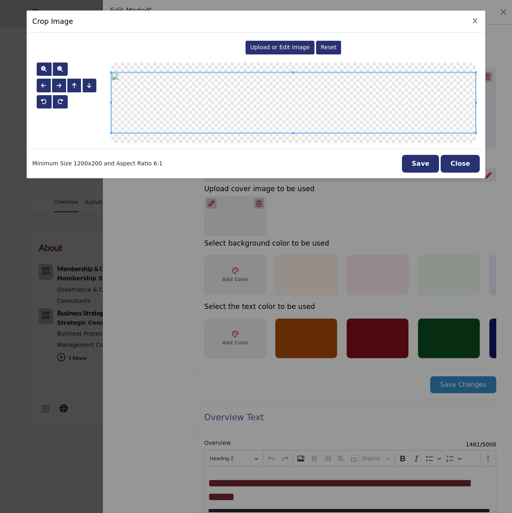
click at [422, 153] on div "Minimum Size 1200x200 and Aspect Ratio 6:1 Save Close" at bounding box center [256, 163] width 459 height 29
click at [427, 161] on button "Save" at bounding box center [420, 164] width 37 height 18
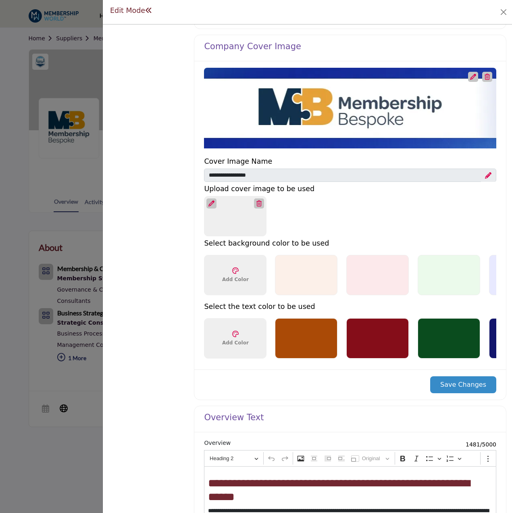
click at [454, 387] on button "Save Changes" at bounding box center [464, 384] width 66 height 17
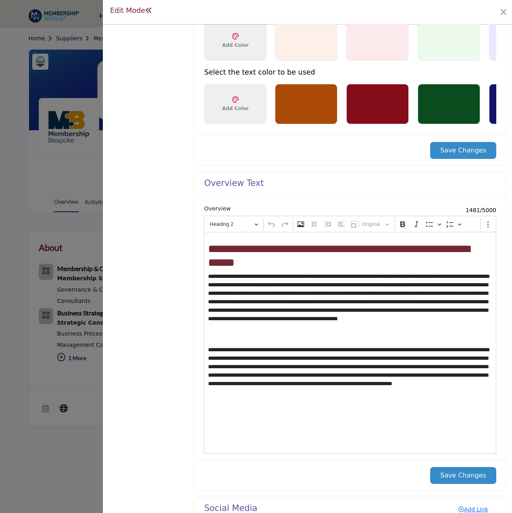
scroll to position [669, 0]
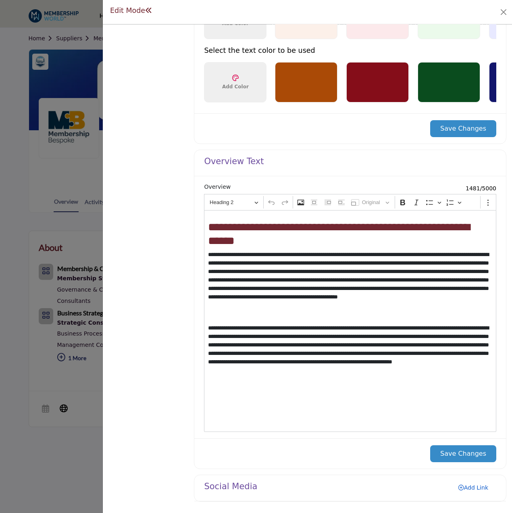
click at [473, 492] on link "Add Link" at bounding box center [474, 487] width 46 height 13
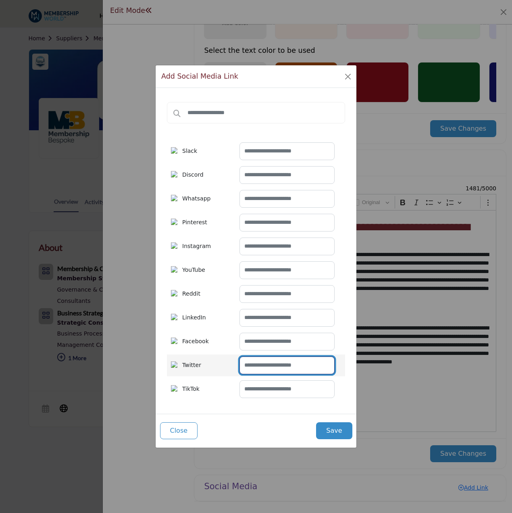
drag, startPoint x: 293, startPoint y: 365, endPoint x: 286, endPoint y: 364, distance: 7.3
click at [293, 365] on input "text" at bounding box center [287, 366] width 95 height 18
paste input "**********"
type input "**********"
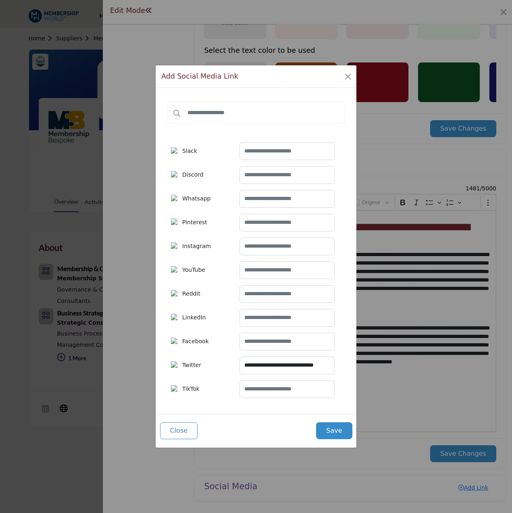
scroll to position [0, 0]
click at [321, 336] on input "text" at bounding box center [287, 342] width 95 height 18
paste input "**********"
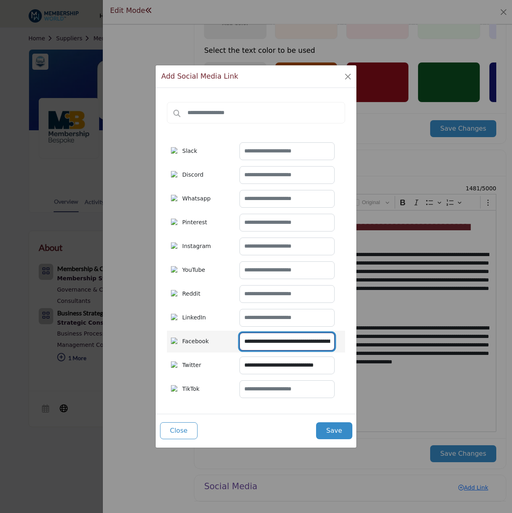
scroll to position [0, 67]
type input "**********"
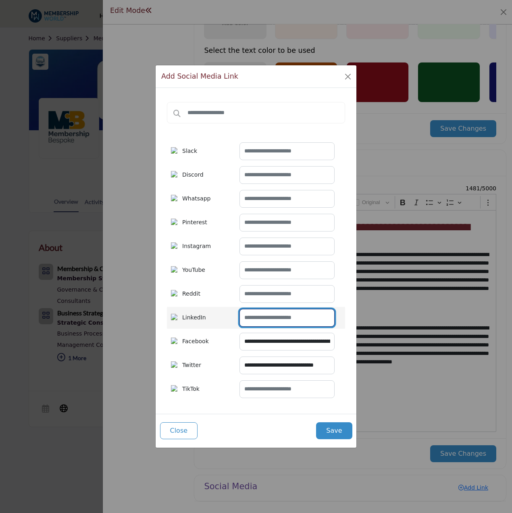
click at [322, 310] on input "text" at bounding box center [287, 318] width 95 height 18
paste input "**********"
type input "**********"
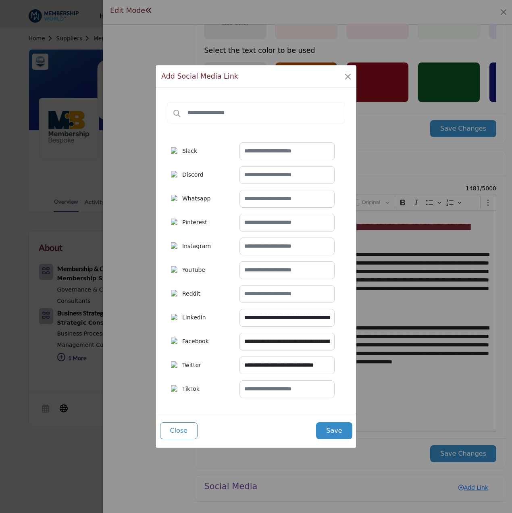
click at [335, 432] on button "Save" at bounding box center [334, 431] width 36 height 17
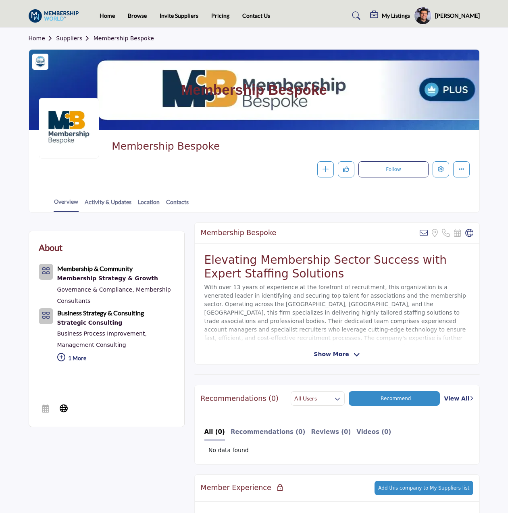
click at [78, 83] on div at bounding box center [256, 256] width 512 height 513
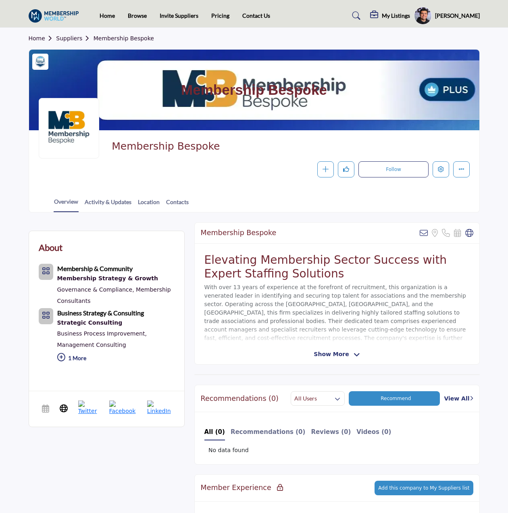
click at [77, 38] on link "Suppliers" at bounding box center [74, 38] width 37 height 6
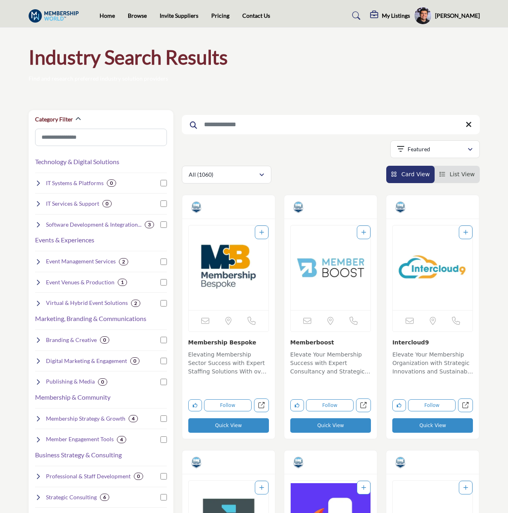
click at [285, 132] on input "Search Keyword" at bounding box center [331, 124] width 298 height 19
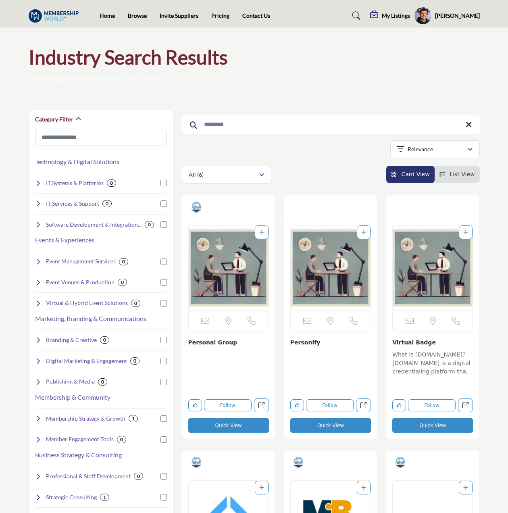
type input "********"
click at [224, 291] on img "Open Listing in new tab" at bounding box center [229, 268] width 80 height 85
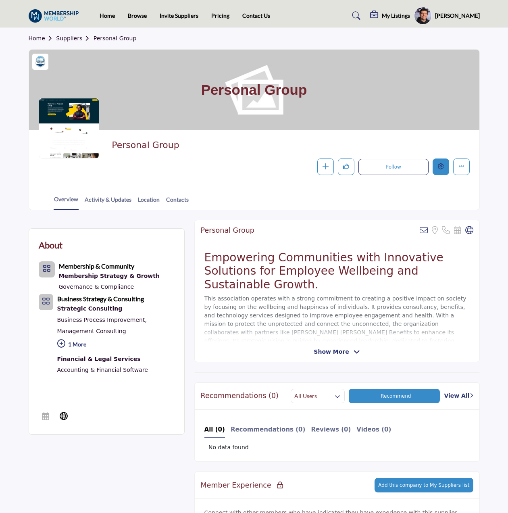
click at [446, 164] on button "Edit company" at bounding box center [441, 167] width 17 height 17
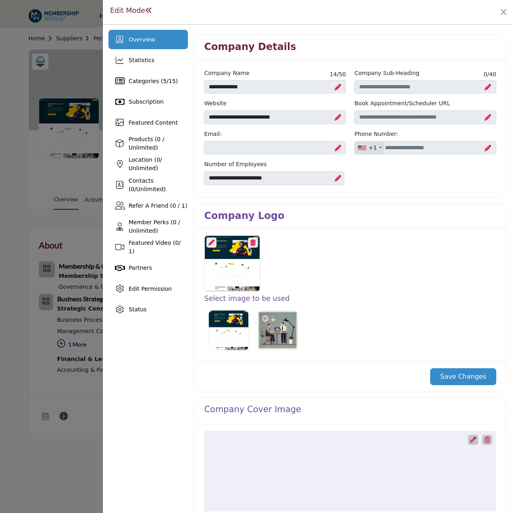
click at [210, 242] on icon at bounding box center [212, 243] width 6 height 6
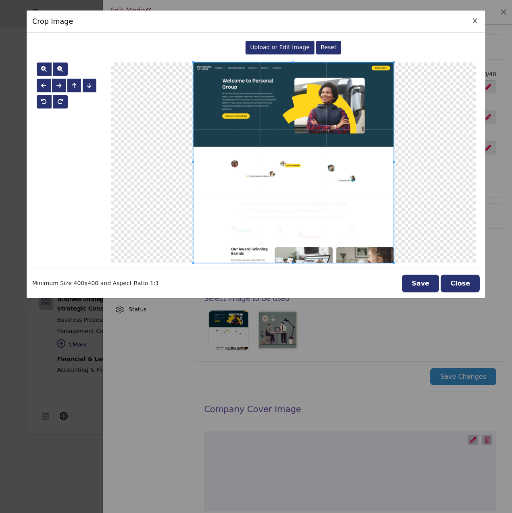
click at [289, 45] on span "Upload or Edit Image" at bounding box center [280, 47] width 60 height 6
click at [464, 281] on button "Close" at bounding box center [460, 284] width 39 height 18
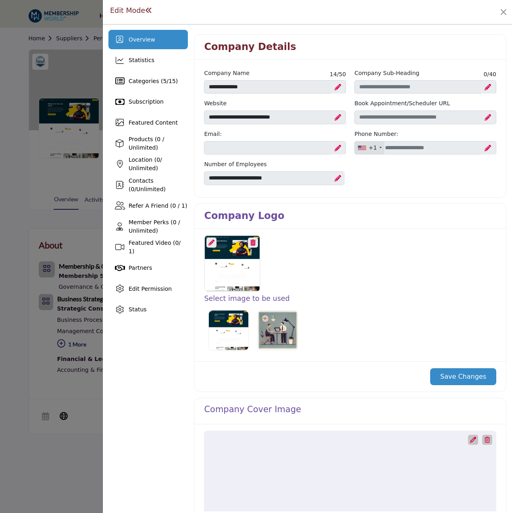
click at [78, 115] on div at bounding box center [256, 256] width 512 height 513
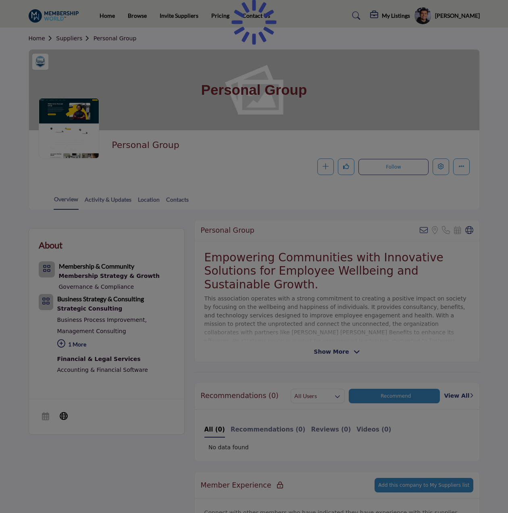
click at [67, 40] on div at bounding box center [254, 256] width 508 height 513
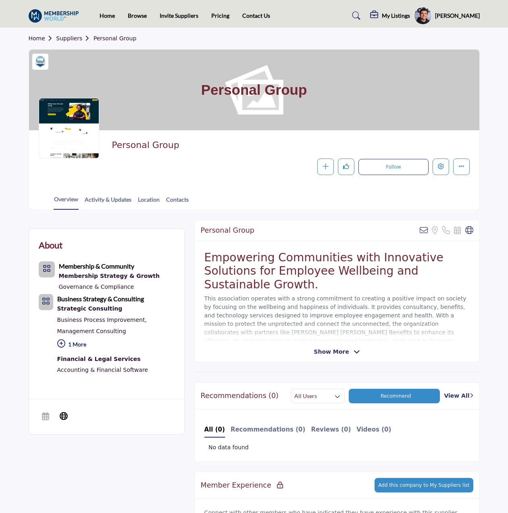
click at [67, 40] on link "Suppliers" at bounding box center [74, 38] width 37 height 6
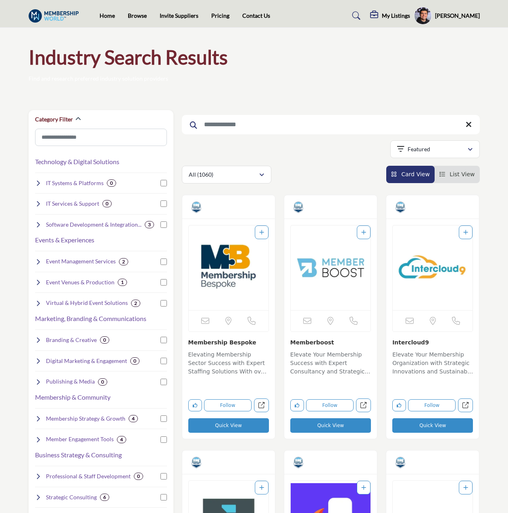
click at [228, 122] on input "Search Keyword" at bounding box center [331, 124] width 298 height 19
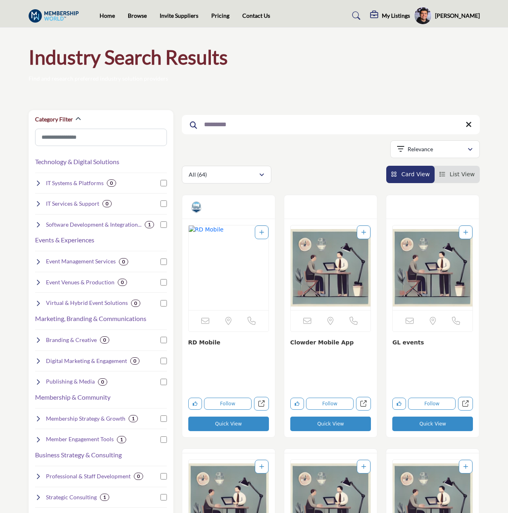
type input "*********"
drag, startPoint x: 302, startPoint y: 184, endPoint x: 211, endPoint y: 282, distance: 133.6
click at [211, 282] on img "Open Listing in new tab" at bounding box center [229, 268] width 80 height 85
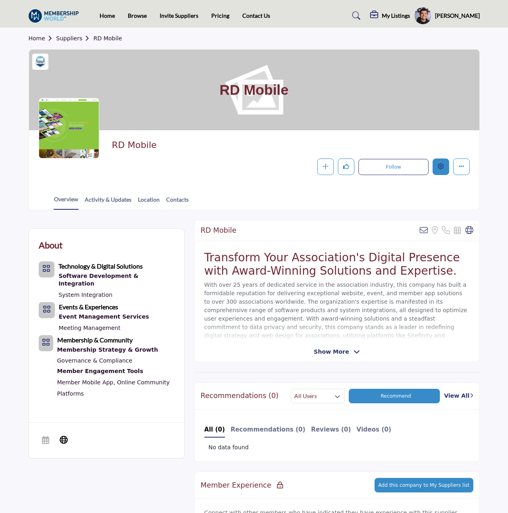
click at [443, 169] on icon "Edit company" at bounding box center [441, 166] width 6 height 6
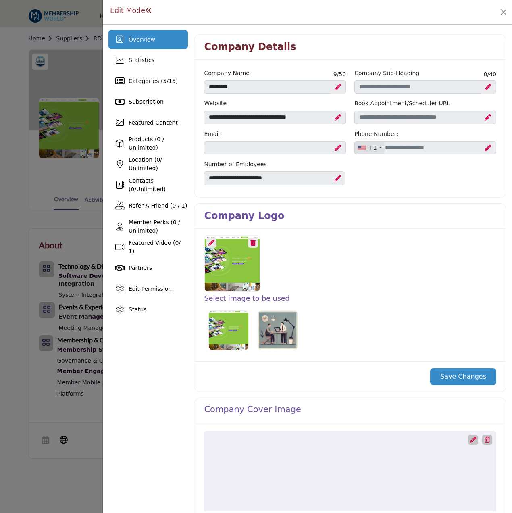
click at [212, 244] on icon at bounding box center [212, 243] width 6 height 6
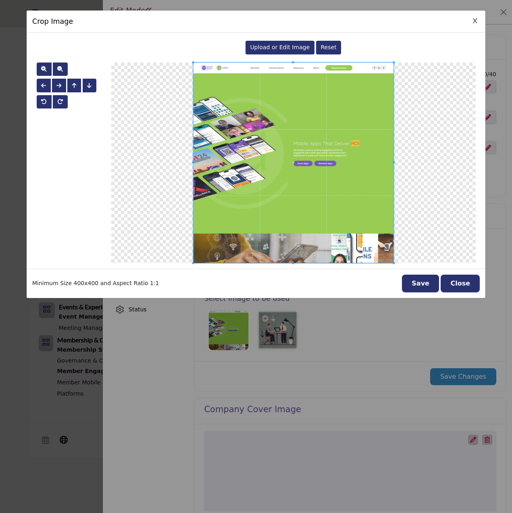
click at [299, 45] on span "Upload or Edit Image" at bounding box center [280, 47] width 60 height 6
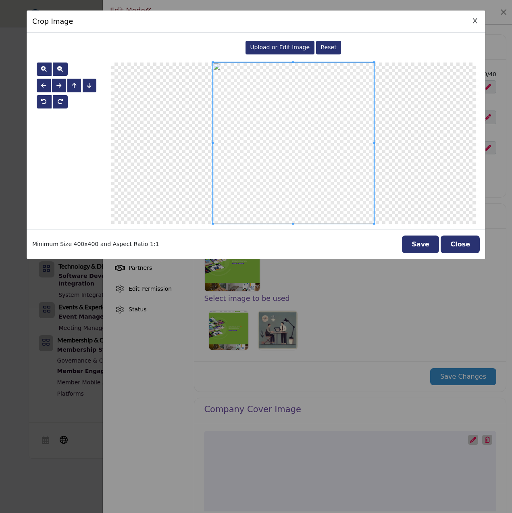
click at [439, 246] on button "Save" at bounding box center [420, 245] width 37 height 18
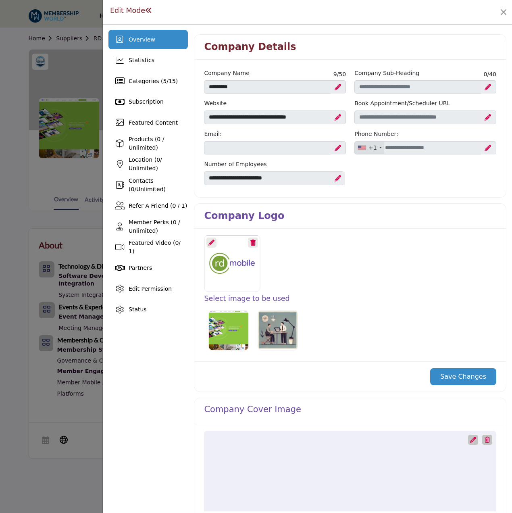
click at [471, 382] on button "Save Changes" at bounding box center [464, 376] width 66 height 17
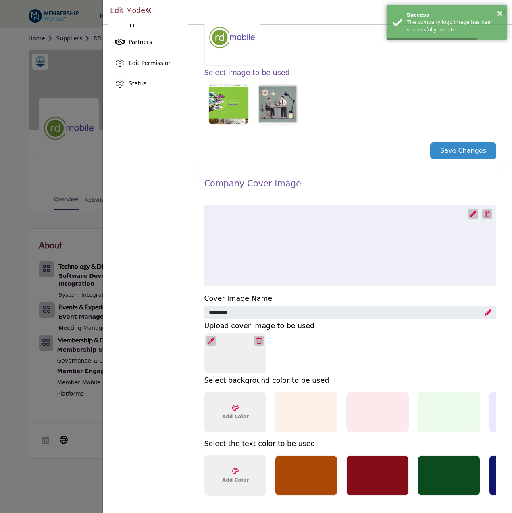
scroll to position [242, 0]
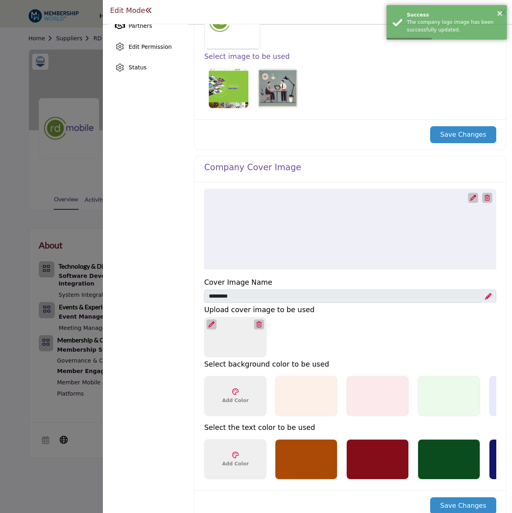
click at [213, 323] on icon at bounding box center [212, 325] width 6 height 6
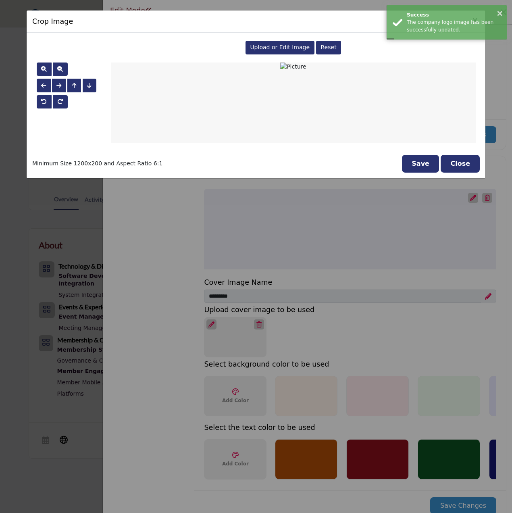
click at [273, 43] on div "Upload or Edit Image" at bounding box center [280, 48] width 69 height 14
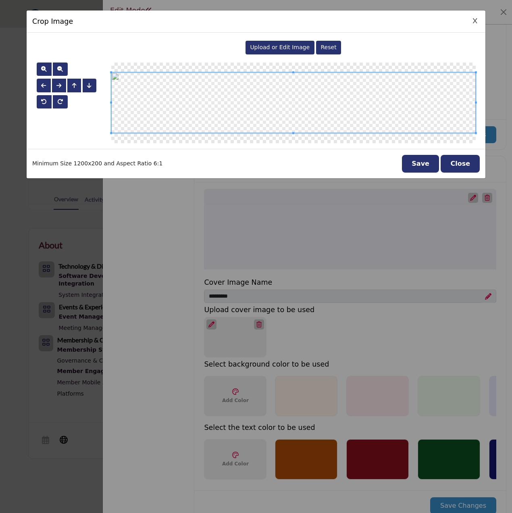
click at [420, 165] on button "Save" at bounding box center [420, 164] width 37 height 18
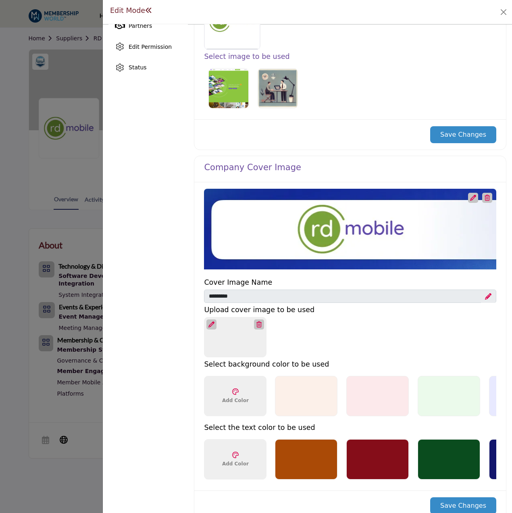
click at [471, 198] on icon at bounding box center [474, 198] width 6 height 6
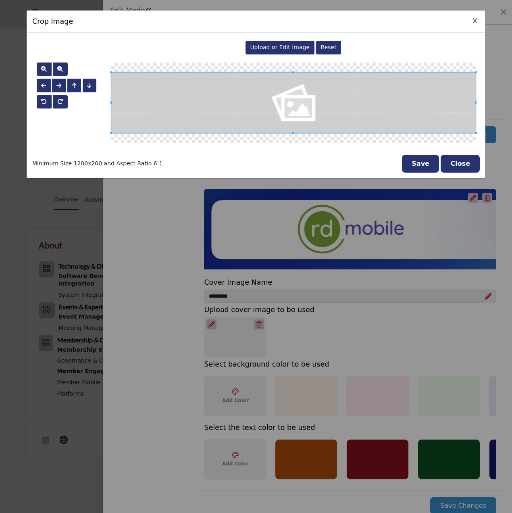
click at [290, 48] on span "Upload or Edit Image" at bounding box center [280, 47] width 60 height 6
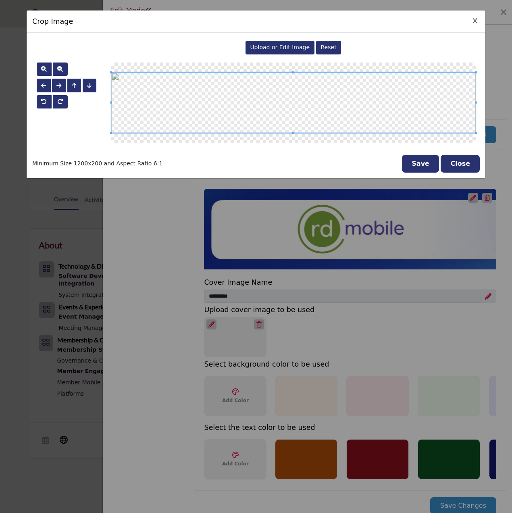
click at [429, 161] on button "Save" at bounding box center [420, 164] width 37 height 18
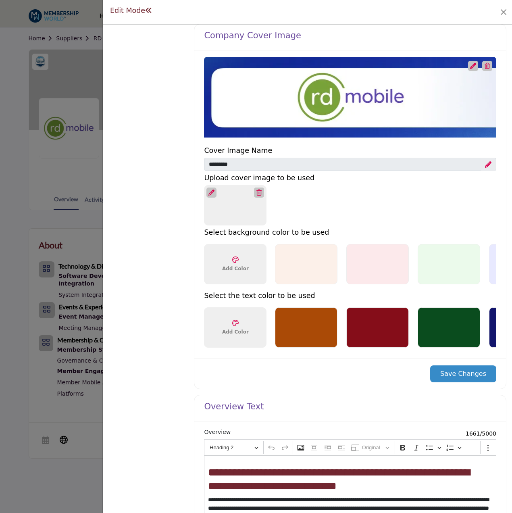
scroll to position [444, 0]
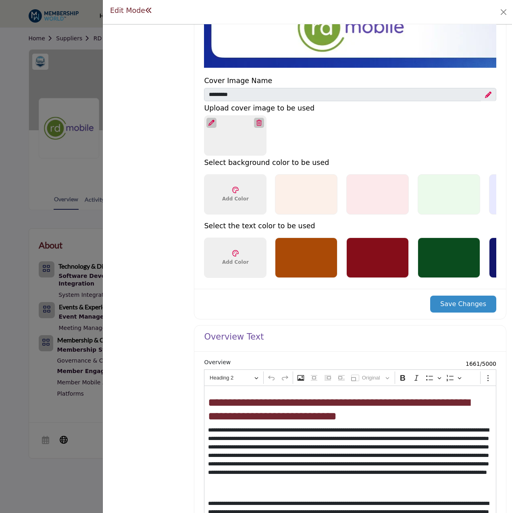
click at [453, 305] on button "Save Changes" at bounding box center [464, 304] width 66 height 17
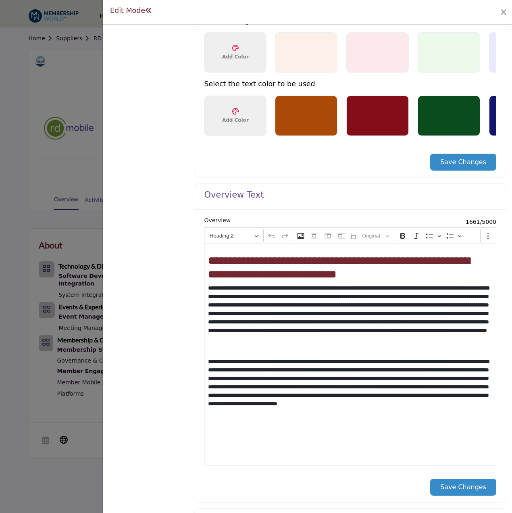
scroll to position [669, 0]
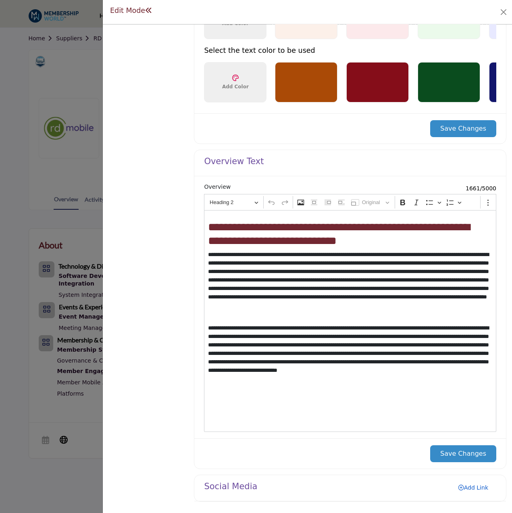
click at [478, 492] on link "Add Link" at bounding box center [474, 487] width 46 height 13
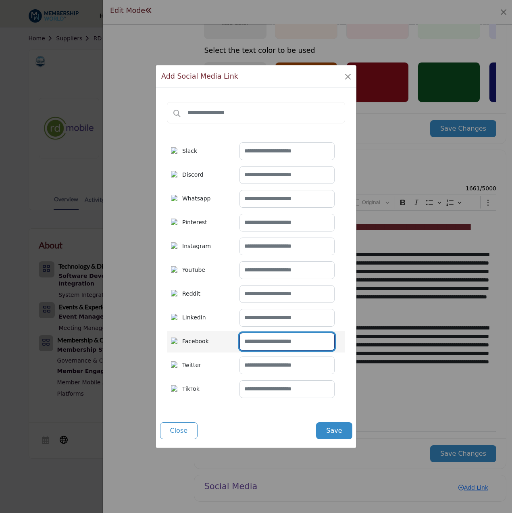
click at [310, 338] on input "text" at bounding box center [287, 342] width 95 height 18
paste input "**********"
type input "**********"
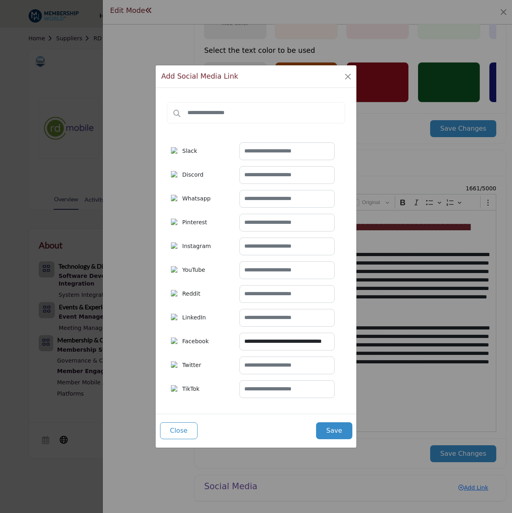
scroll to position [0, 0]
click at [284, 320] on input "text" at bounding box center [287, 318] width 95 height 18
paste input "**********"
type input "**********"
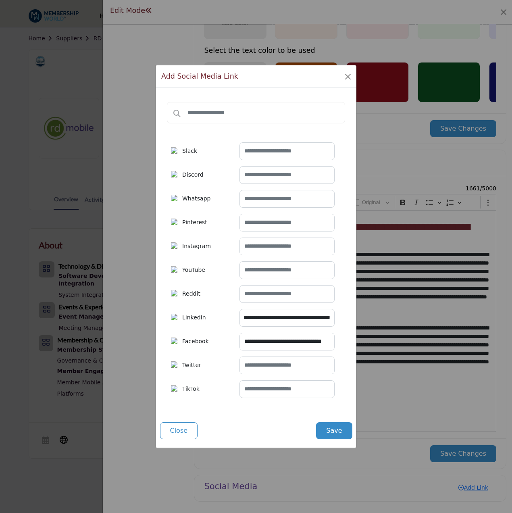
scroll to position [0, 0]
click at [328, 430] on button "Save" at bounding box center [334, 431] width 36 height 17
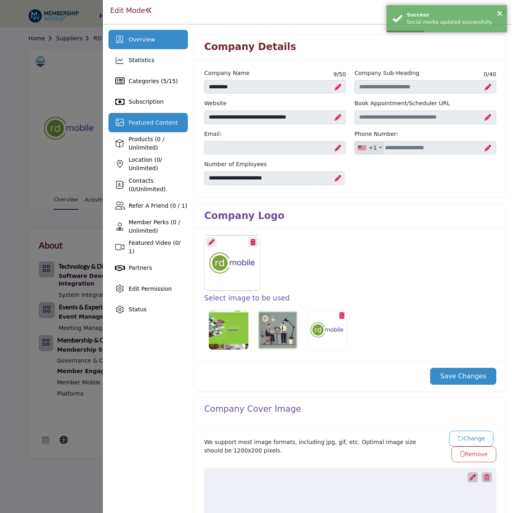
click at [145, 130] on div "Featured Content" at bounding box center [148, 122] width 79 height 19
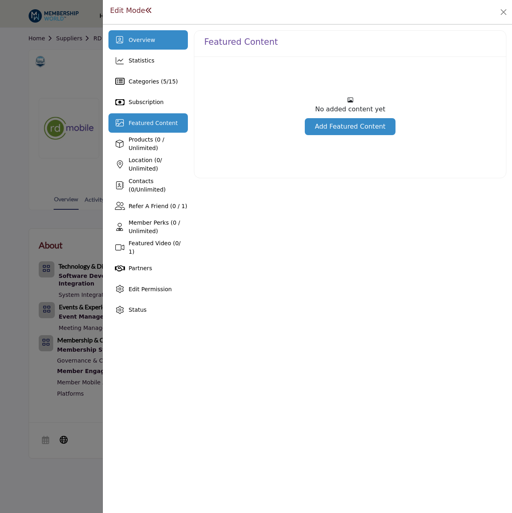
drag, startPoint x: 167, startPoint y: 49, endPoint x: 153, endPoint y: 41, distance: 16.3
click at [167, 49] on div "Overview" at bounding box center [148, 39] width 79 height 19
click at [153, 41] on div "Overview" at bounding box center [148, 39] width 79 height 19
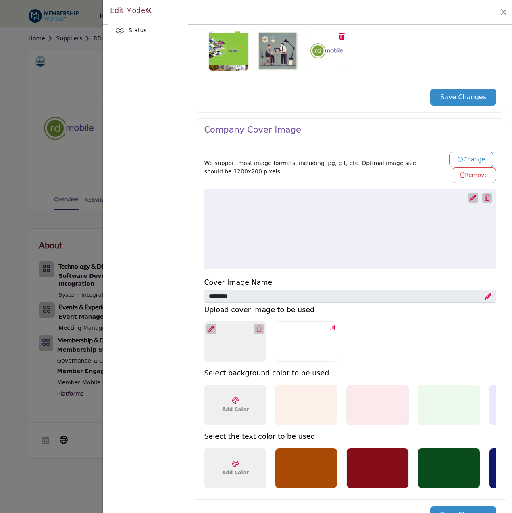
scroll to position [282, 0]
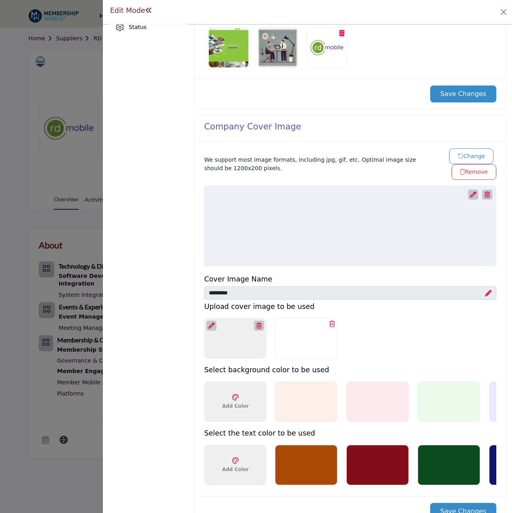
click at [212, 328] on icon at bounding box center [212, 326] width 6 height 6
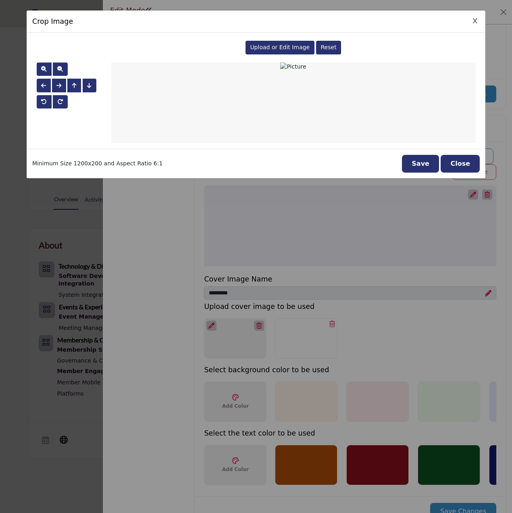
click at [294, 42] on div "Upload or Edit Image" at bounding box center [280, 48] width 69 height 14
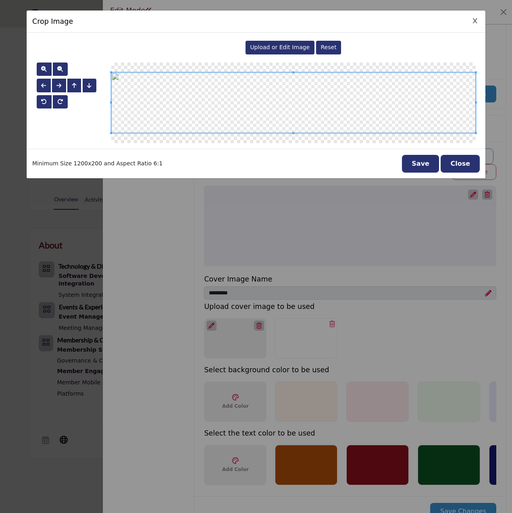
click at [423, 165] on button "Save" at bounding box center [420, 164] width 37 height 18
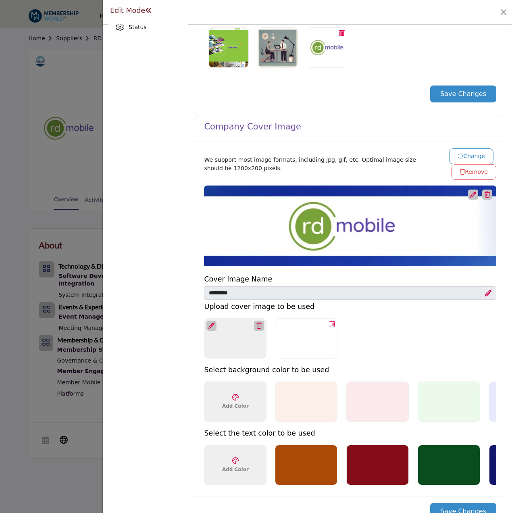
click at [280, 343] on div at bounding box center [306, 338] width 63 height 40
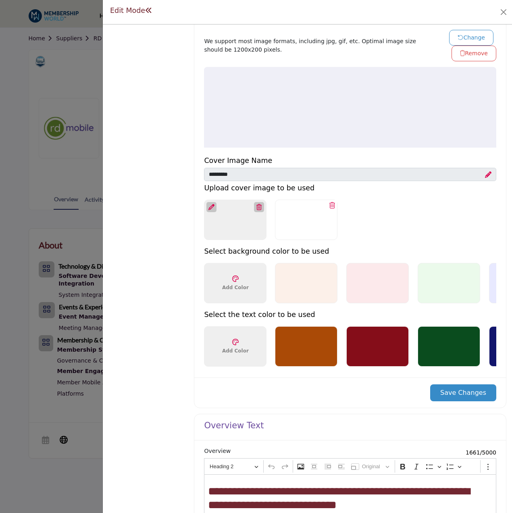
scroll to position [444, 0]
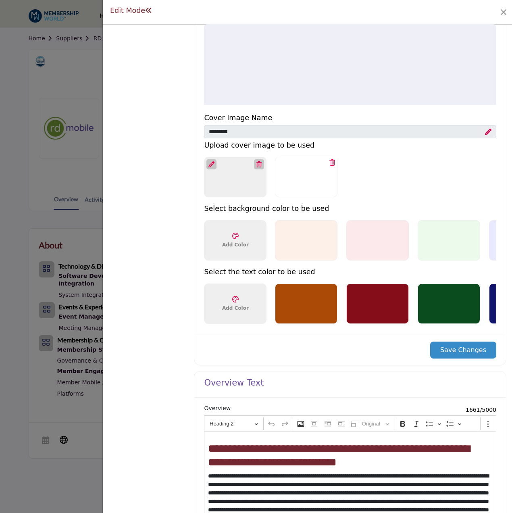
click at [468, 352] on button "Save Changes" at bounding box center [464, 350] width 66 height 17
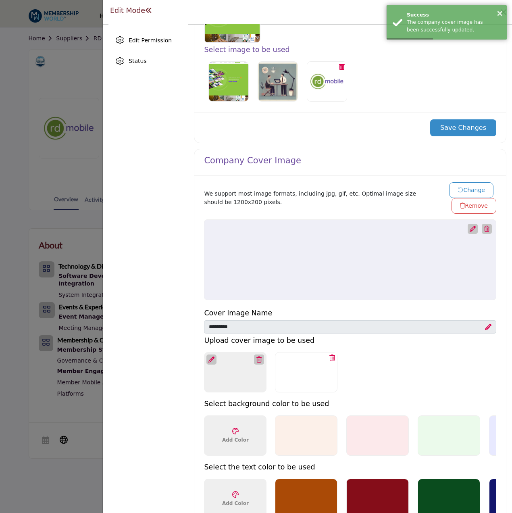
scroll to position [323, 0]
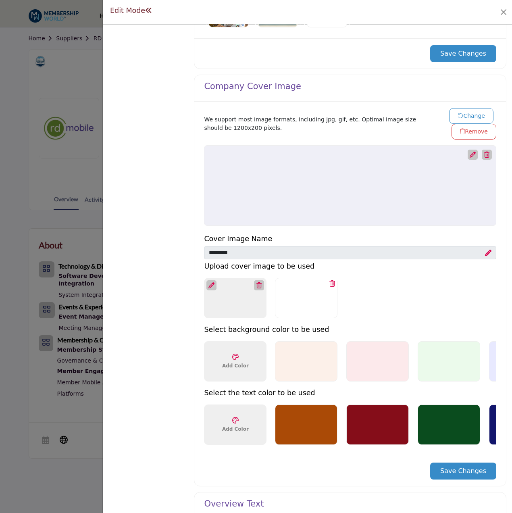
click at [330, 284] on icon at bounding box center [333, 283] width 6 height 6
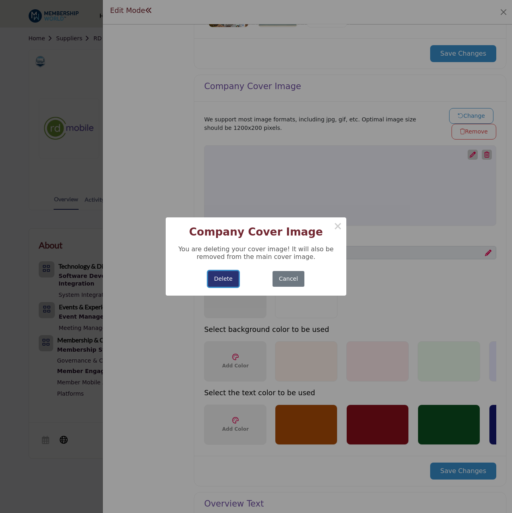
click at [230, 272] on button "Delete" at bounding box center [223, 279] width 31 height 16
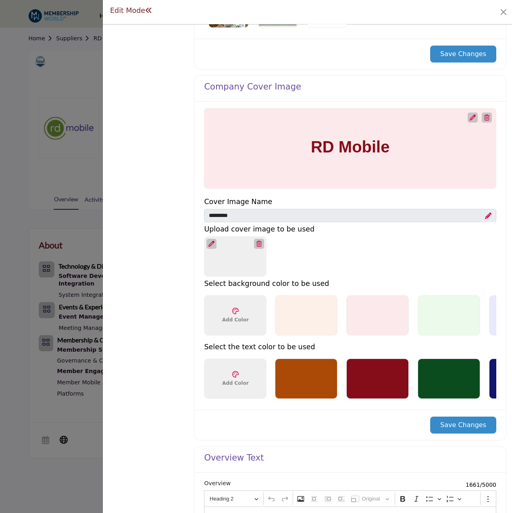
click at [259, 241] on icon at bounding box center [259, 244] width 5 height 6
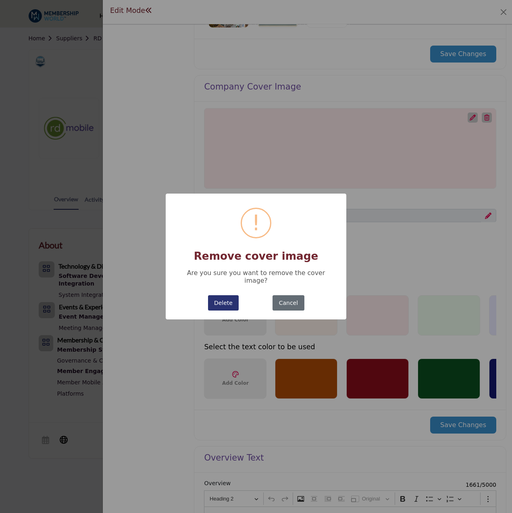
click at [293, 296] on button "Cancel" at bounding box center [288, 303] width 31 height 16
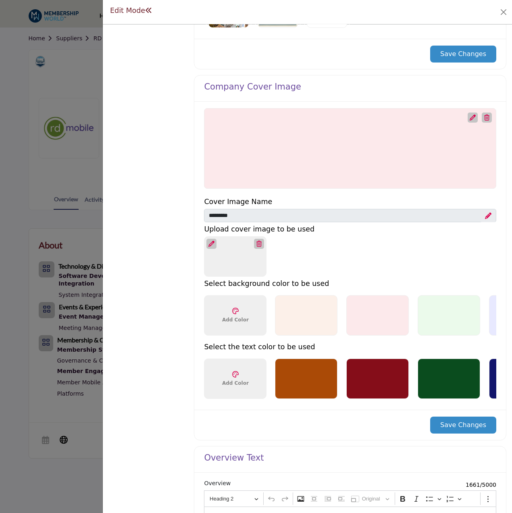
click at [208, 241] on div at bounding box center [212, 244] width 10 height 10
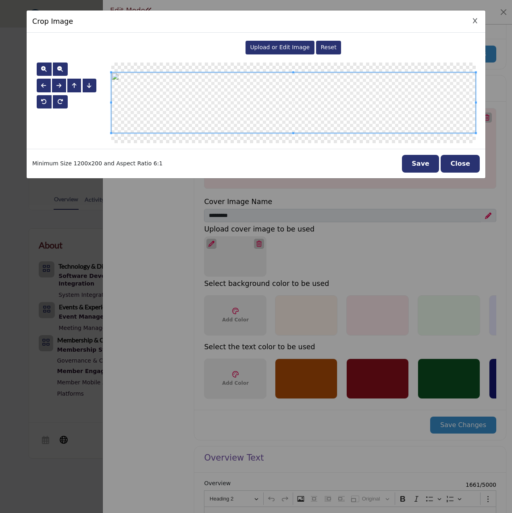
click at [283, 49] on span "Upload or Edit Image" at bounding box center [280, 47] width 60 height 6
click at [425, 163] on button "Save" at bounding box center [420, 164] width 37 height 18
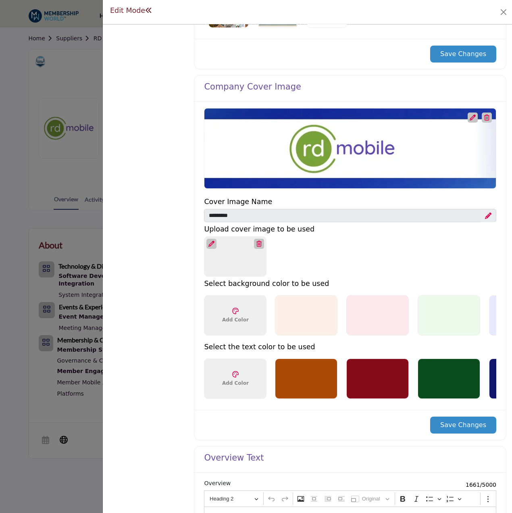
click at [460, 422] on button "Save Changes" at bounding box center [464, 425] width 66 height 17
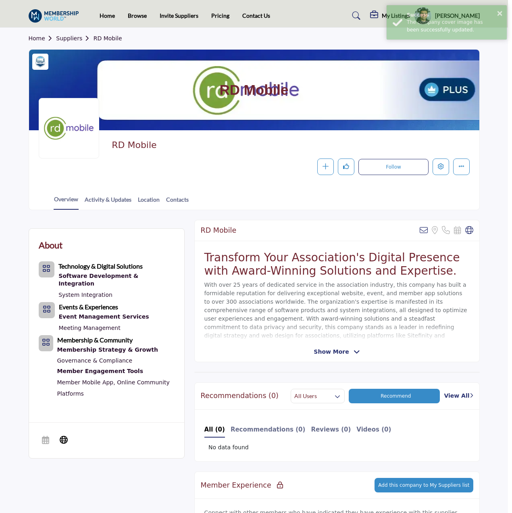
click at [88, 110] on div at bounding box center [256, 256] width 512 height 513
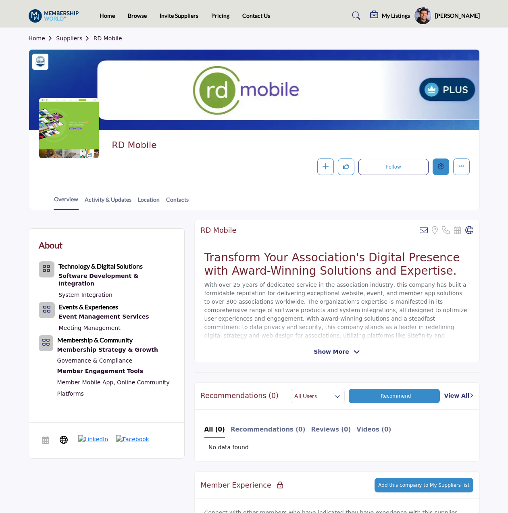
click at [445, 170] on button "Edit company" at bounding box center [441, 167] width 17 height 17
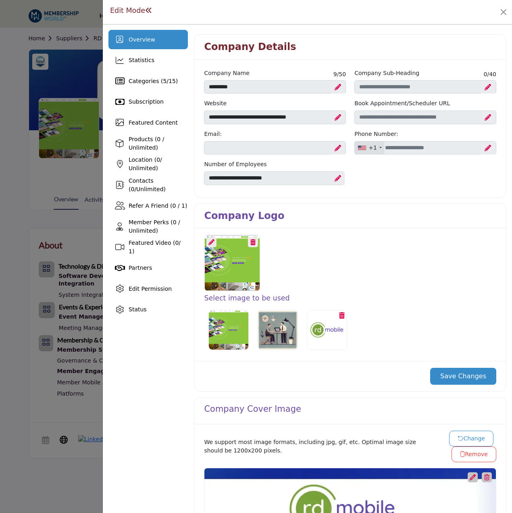
click at [256, 241] on div at bounding box center [253, 242] width 10 height 10
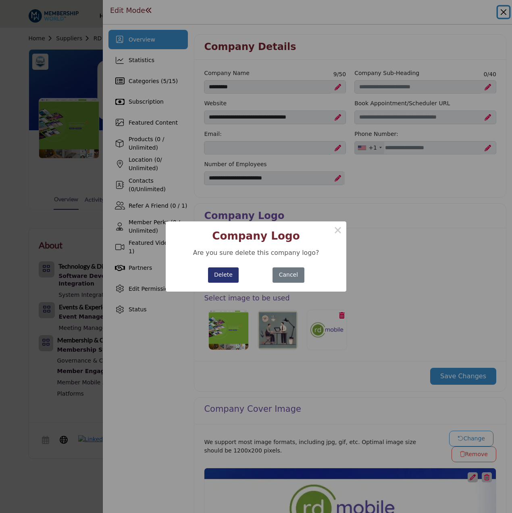
click at [222, 274] on button "Delete" at bounding box center [223, 276] width 31 height 16
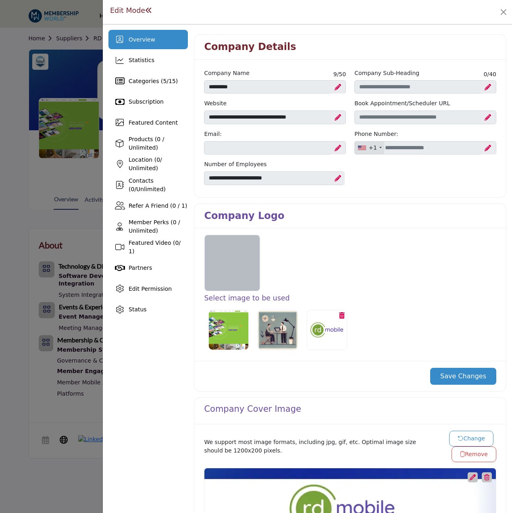
click at [318, 322] on img at bounding box center [327, 330] width 40 height 40
click at [454, 373] on button "Save Changes" at bounding box center [464, 376] width 66 height 17
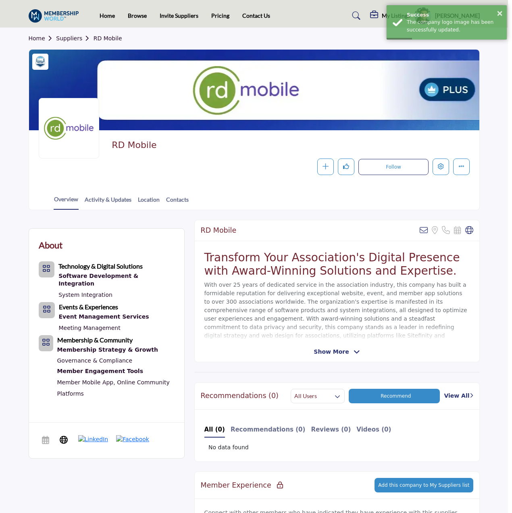
click at [60, 345] on div at bounding box center [256, 256] width 512 height 513
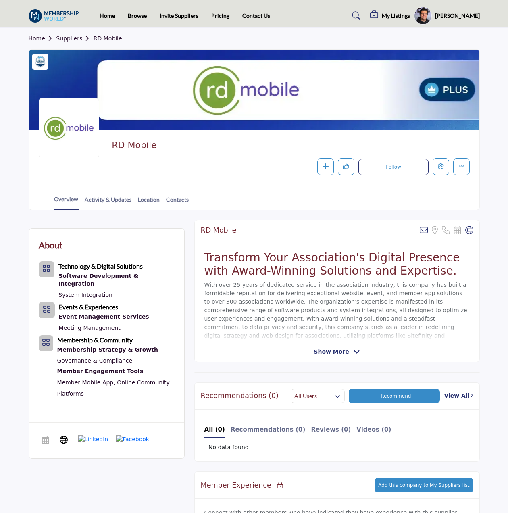
click at [66, 40] on link "Suppliers" at bounding box center [74, 38] width 37 height 6
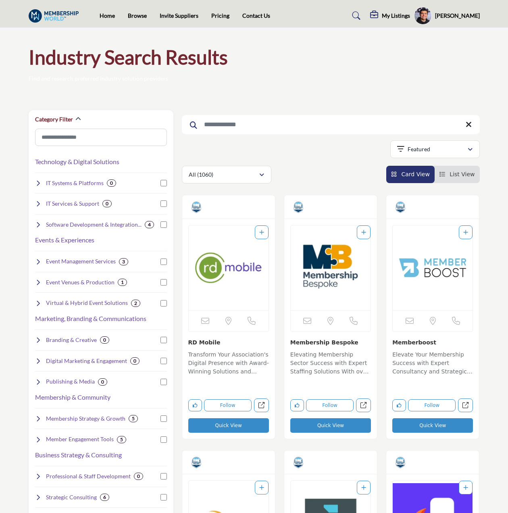
click at [269, 119] on input "Search Keyword" at bounding box center [331, 124] width 298 height 19
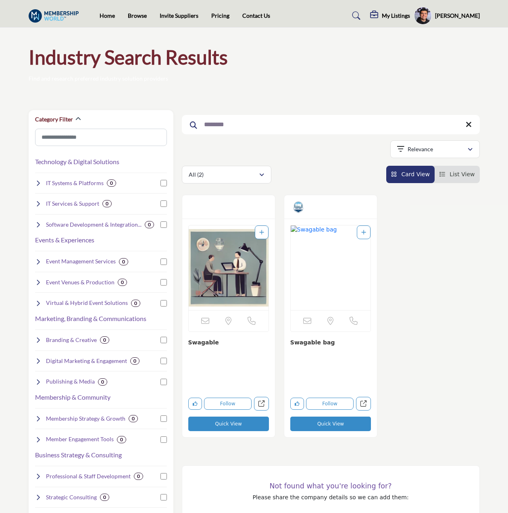
type input "********"
click at [220, 278] on img "Open Listing in new tab" at bounding box center [229, 268] width 80 height 85
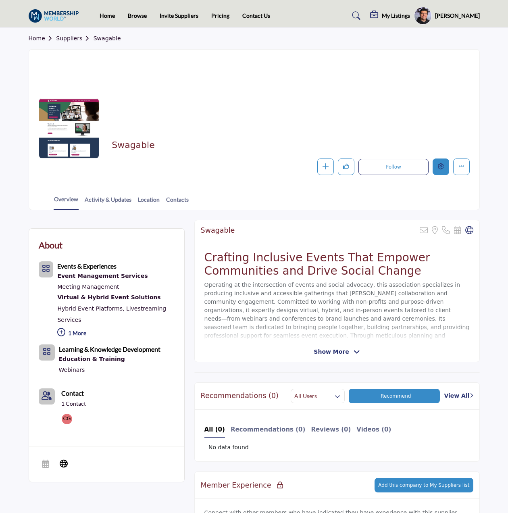
click at [448, 167] on button "Edit company" at bounding box center [441, 167] width 17 height 17
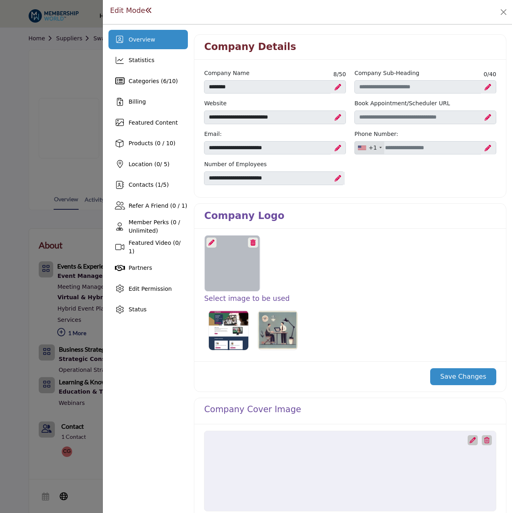
click at [211, 241] on icon at bounding box center [212, 243] width 6 height 6
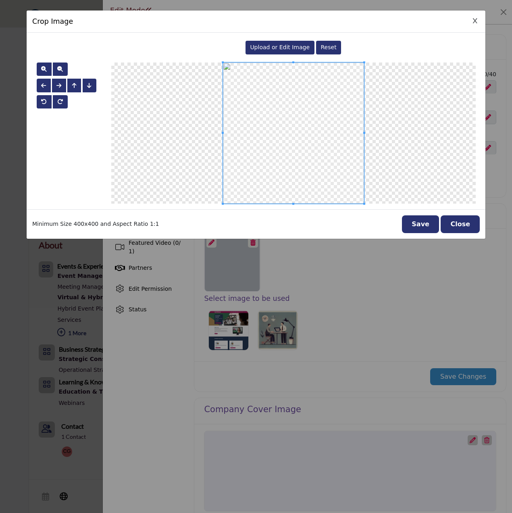
click at [285, 50] on span "Upload or Edit Image" at bounding box center [280, 47] width 60 height 6
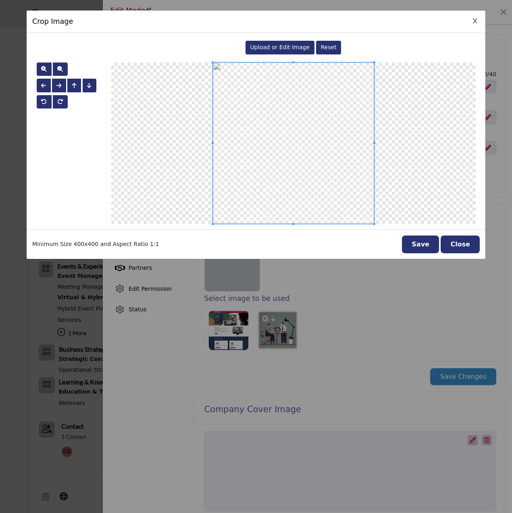
click at [420, 241] on button "Save" at bounding box center [420, 245] width 37 height 18
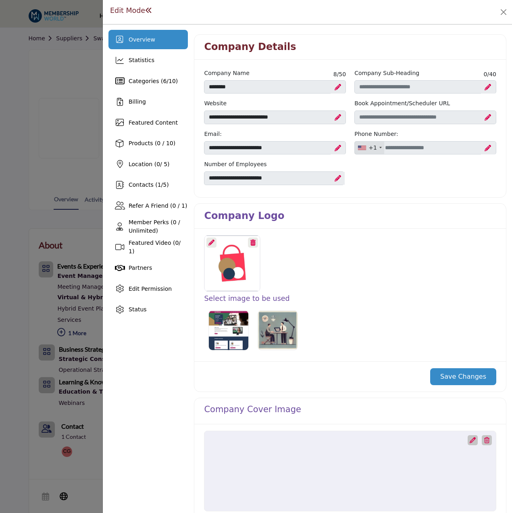
click at [469, 370] on button "Save Changes" at bounding box center [464, 376] width 66 height 17
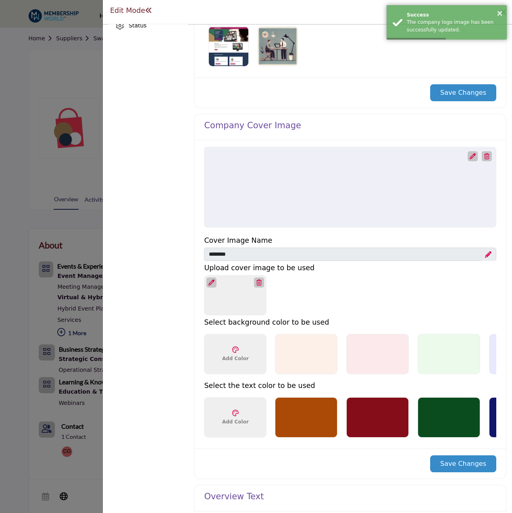
scroll to position [282, 0]
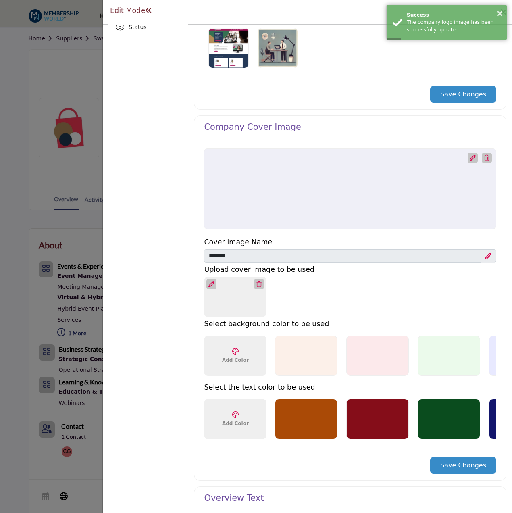
click at [210, 284] on icon at bounding box center [212, 284] width 6 height 6
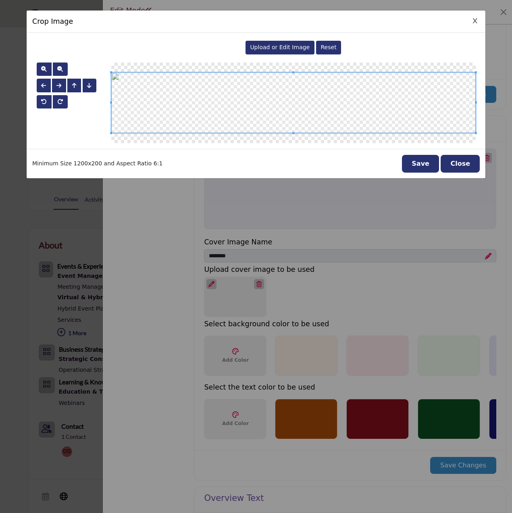
click at [284, 52] on div "Upload or Edit Image" at bounding box center [280, 48] width 69 height 14
click at [417, 165] on button "Save" at bounding box center [420, 164] width 37 height 18
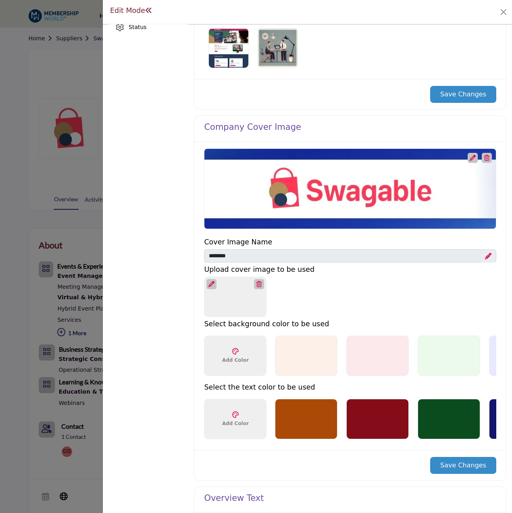
click at [450, 471] on button "Save Changes" at bounding box center [464, 465] width 66 height 17
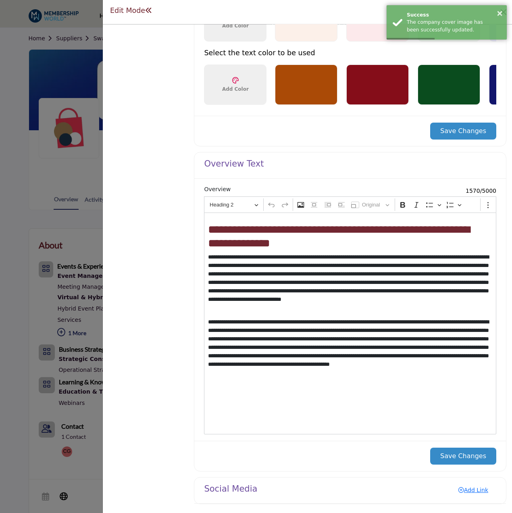
scroll to position [669, 0]
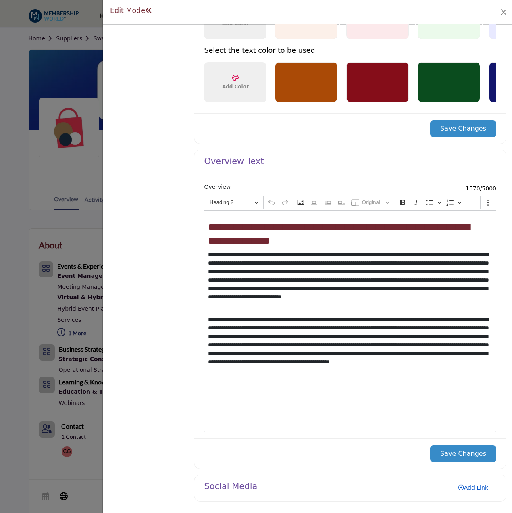
click at [475, 490] on link "Add Link" at bounding box center [474, 487] width 46 height 13
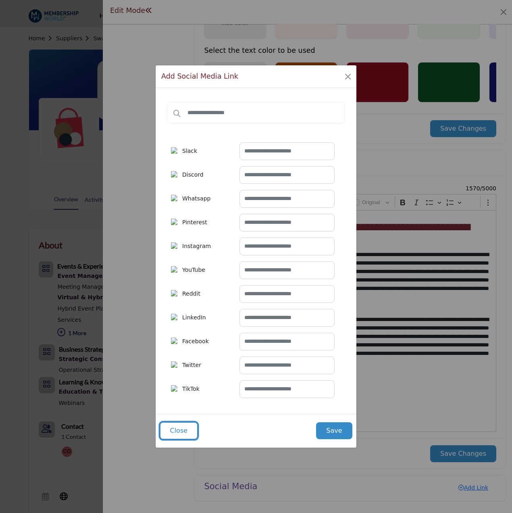
click at [166, 431] on button "Close" at bounding box center [179, 431] width 38 height 17
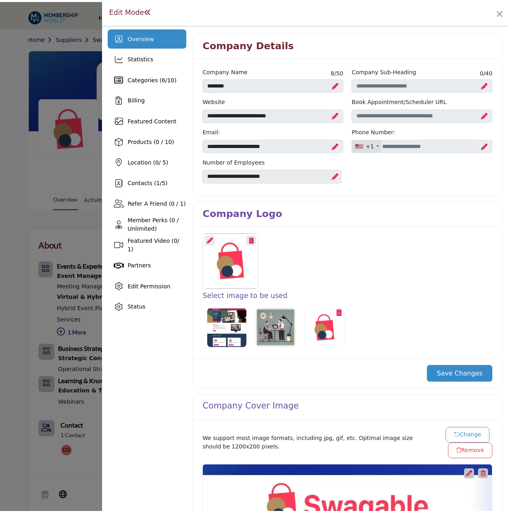
scroll to position [0, 0]
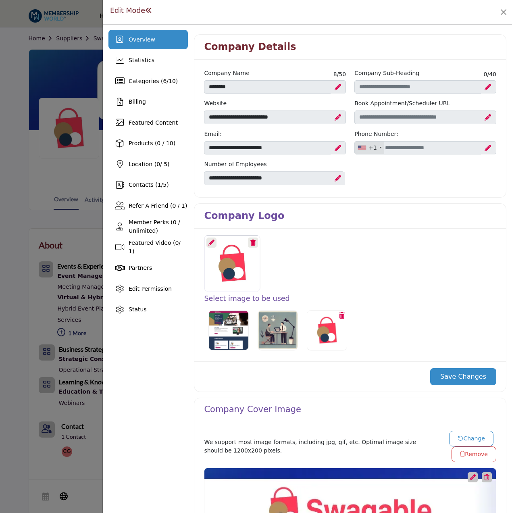
click at [76, 219] on div at bounding box center [256, 256] width 512 height 513
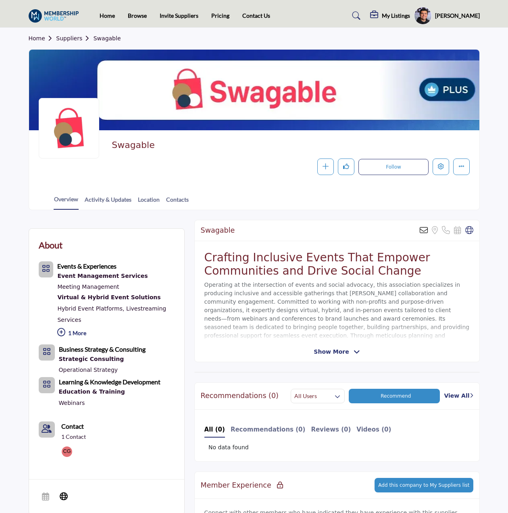
click at [74, 36] on link "Suppliers" at bounding box center [74, 38] width 37 height 6
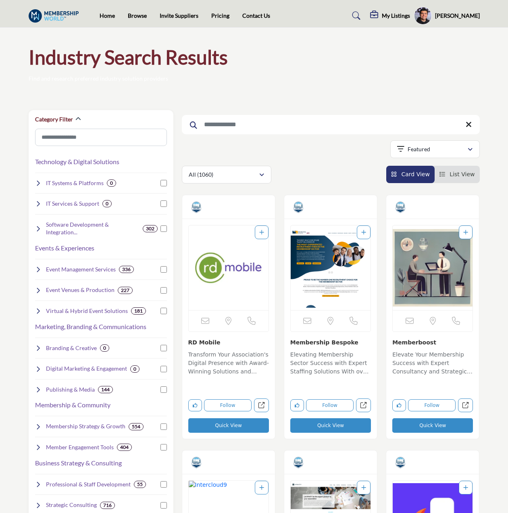
click at [331, 121] on input "Search Keyword" at bounding box center [331, 124] width 298 height 19
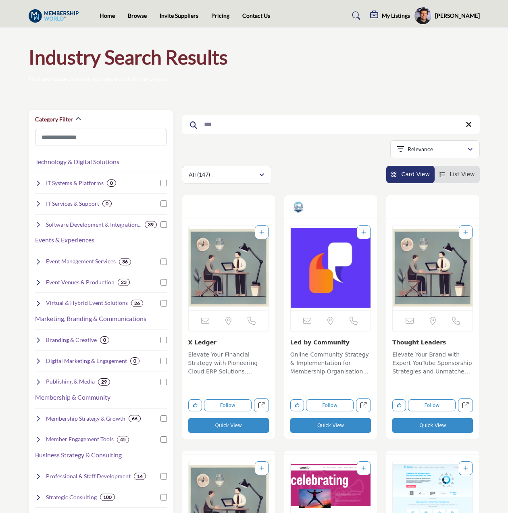
type input "***"
click at [336, 267] on img "Open Listing in new tab" at bounding box center [331, 268] width 80 height 85
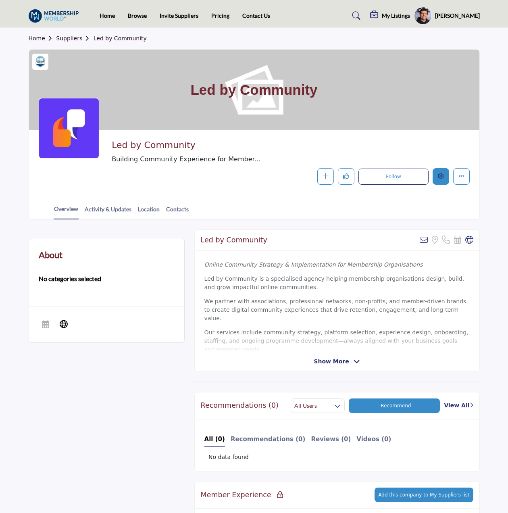
click at [445, 181] on button "Edit company" at bounding box center [441, 176] width 17 height 17
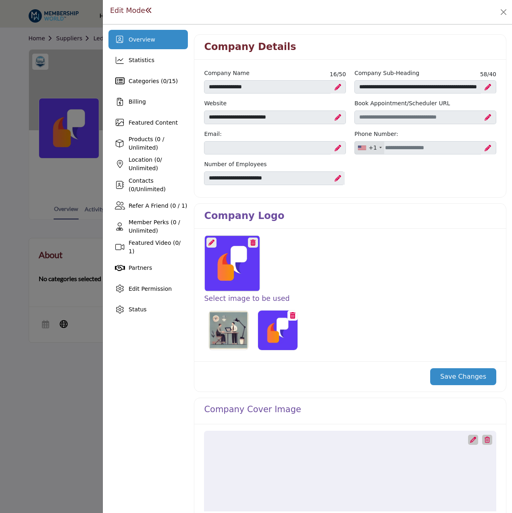
click at [213, 241] on icon at bounding box center [212, 243] width 6 height 6
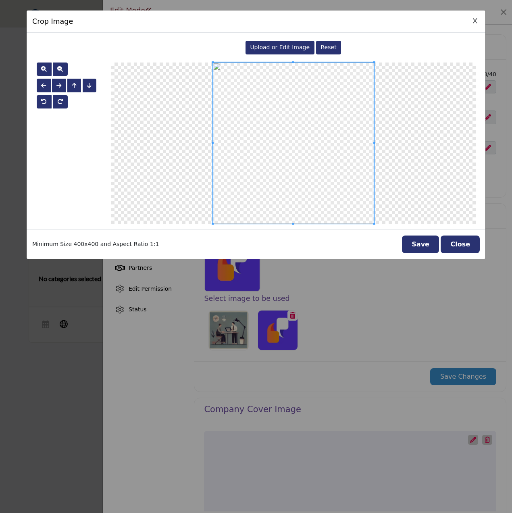
click at [286, 46] on span "Upload or Edit Image" at bounding box center [280, 47] width 60 height 6
click at [428, 243] on button "Save" at bounding box center [420, 245] width 37 height 18
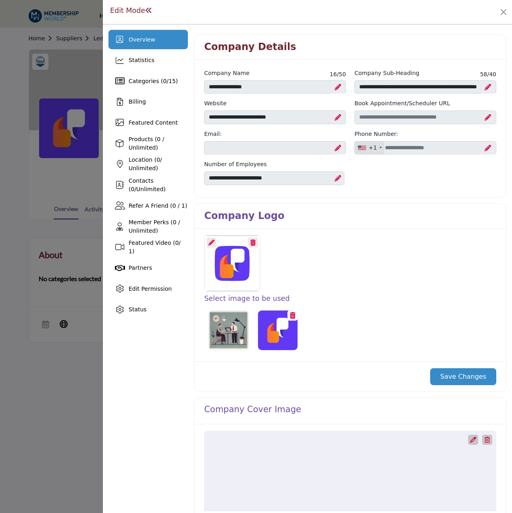
click at [473, 370] on button "Save Changes" at bounding box center [464, 376] width 66 height 17
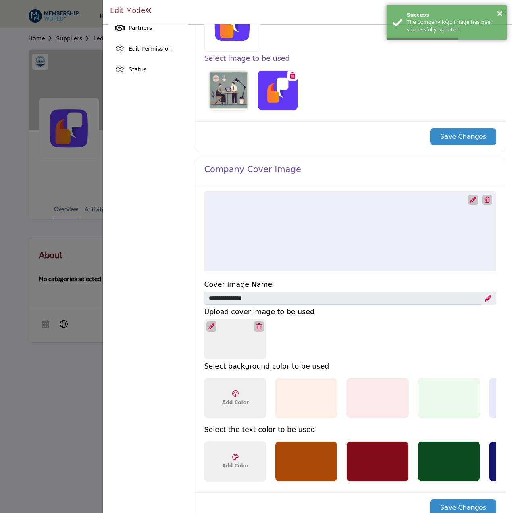
scroll to position [242, 0]
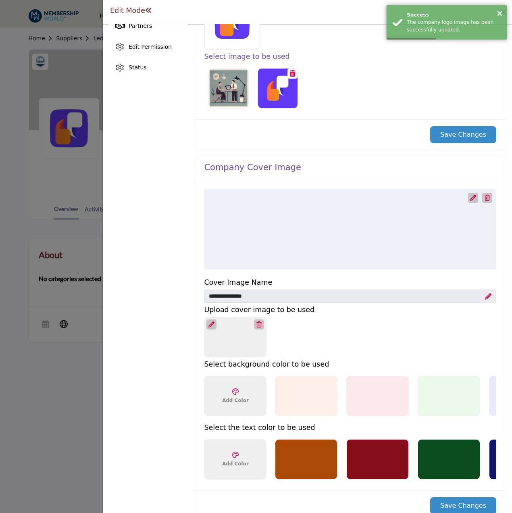
click at [469, 199] on div at bounding box center [474, 198] width 10 height 10
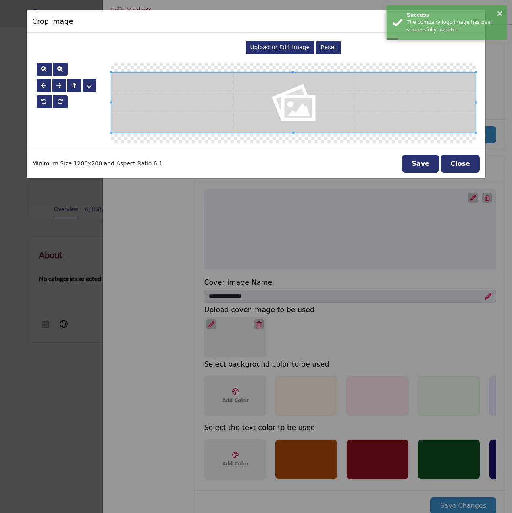
click at [276, 40] on div "Upload or Edit Image Reset" at bounding box center [293, 47] width 365 height 19
click at [277, 43] on div "Upload or Edit Image" at bounding box center [280, 48] width 69 height 14
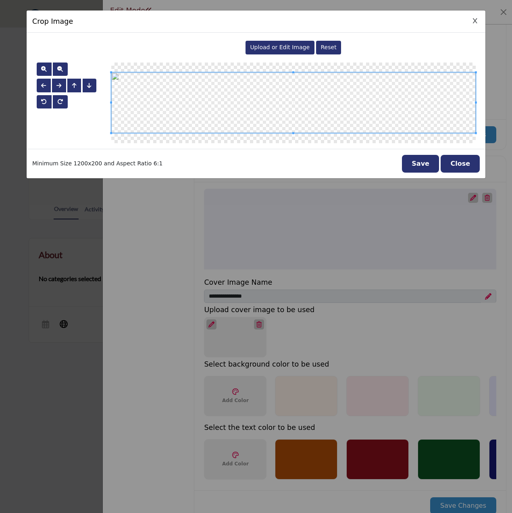
click at [435, 165] on button "Save" at bounding box center [420, 164] width 37 height 18
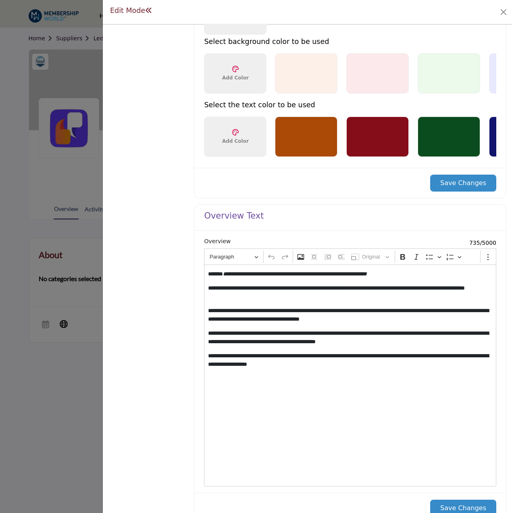
scroll to position [623, 0]
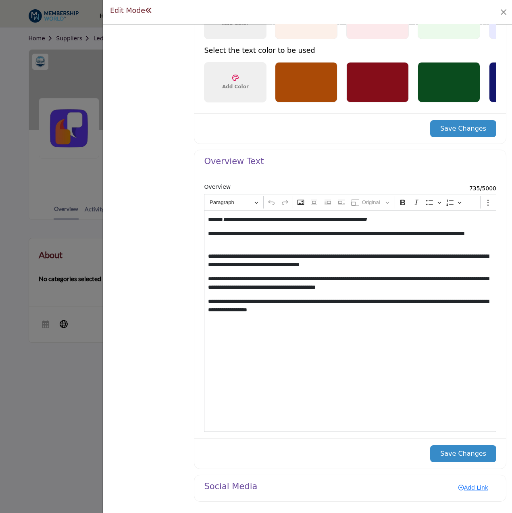
click at [467, 126] on button "Save Changes" at bounding box center [464, 128] width 66 height 17
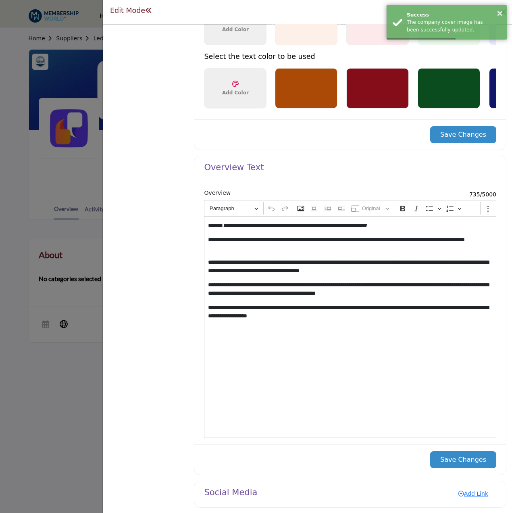
scroll to position [669, 0]
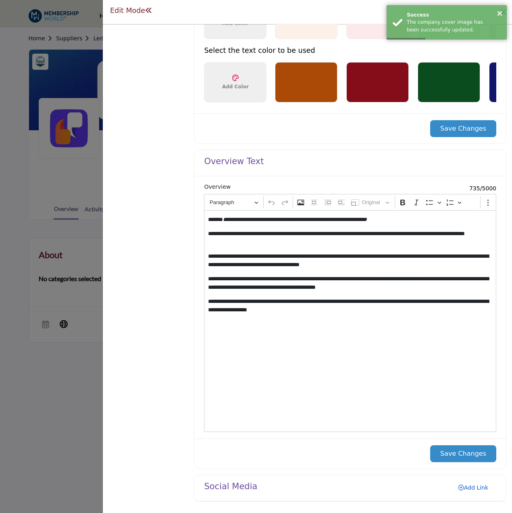
click at [475, 487] on link "Add Link" at bounding box center [474, 487] width 46 height 13
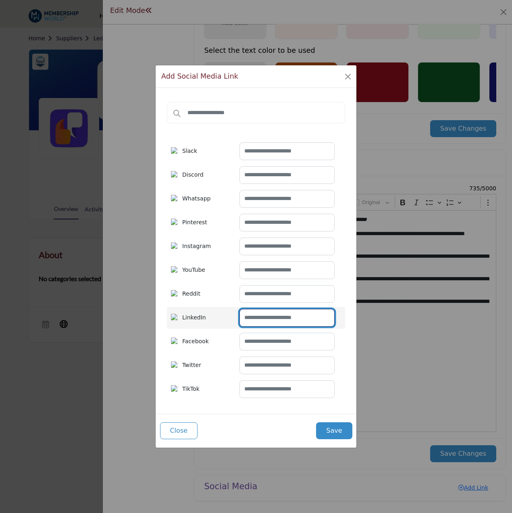
click at [292, 324] on input "text" at bounding box center [287, 318] width 95 height 18
paste input "**********"
drag, startPoint x: 311, startPoint y: 318, endPoint x: 380, endPoint y: 324, distance: 68.8
click at [380, 324] on div "Add Social Media Link Slack Discord Whatsapp Pinterest" at bounding box center [256, 256] width 512 height 513
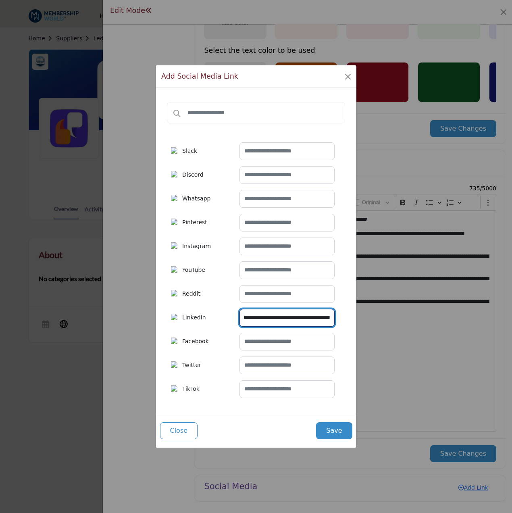
scroll to position [0, 46]
type input "**********"
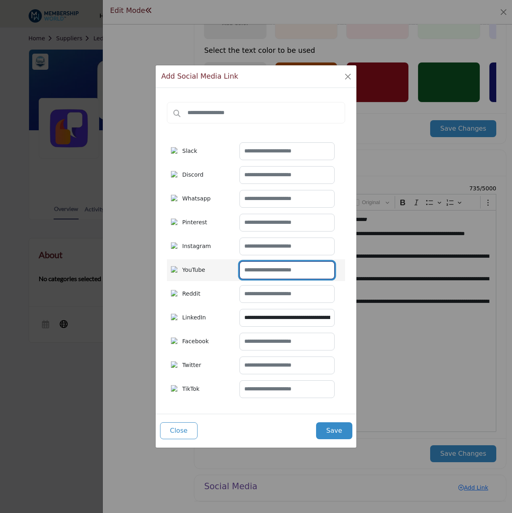
click at [279, 273] on input "text" at bounding box center [287, 270] width 95 height 18
paste input "**********"
type input "**********"
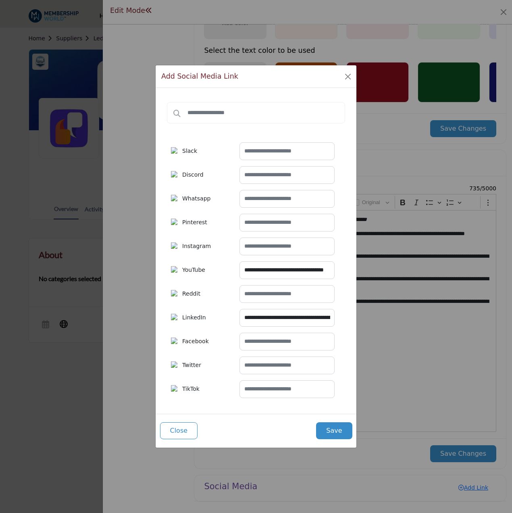
click at [345, 430] on button "Save" at bounding box center [334, 431] width 36 height 17
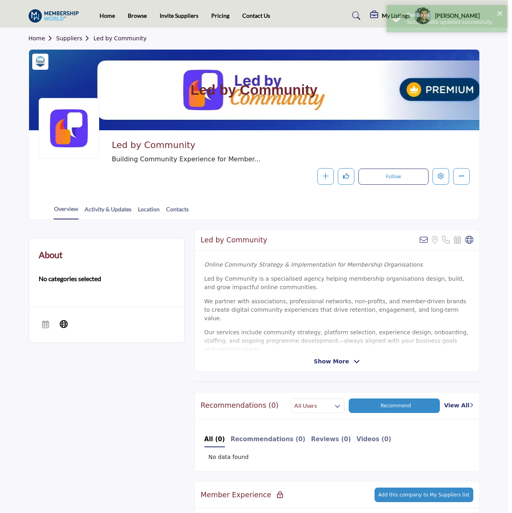
click at [84, 181] on div at bounding box center [256, 256] width 512 height 513
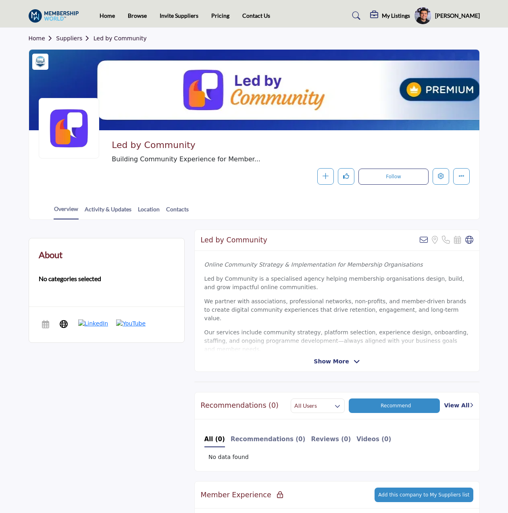
click at [63, 39] on link "Suppliers" at bounding box center [74, 38] width 37 height 6
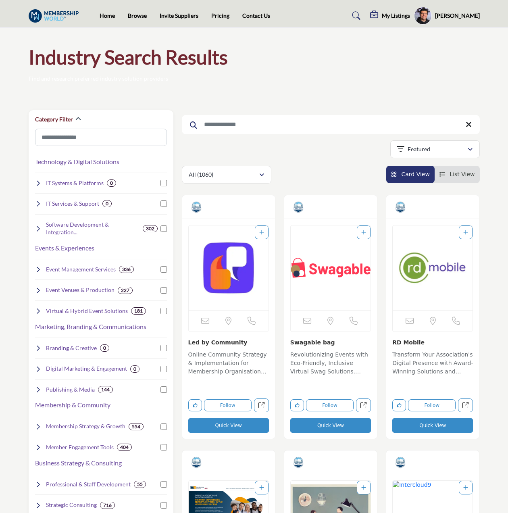
click at [273, 122] on input "Search Keyword" at bounding box center [331, 124] width 298 height 19
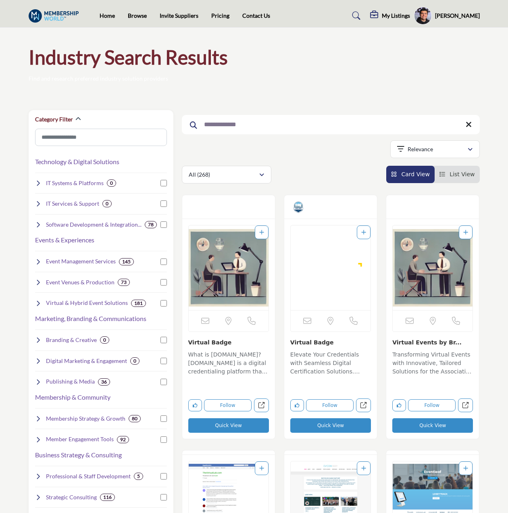
type input "**********"
click at [235, 280] on img "Open Listing in new tab" at bounding box center [229, 268] width 80 height 85
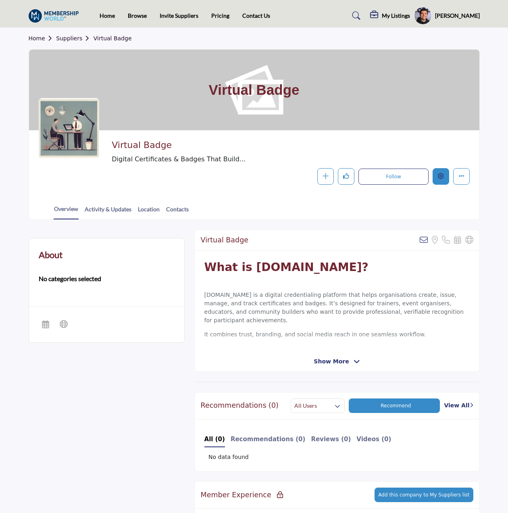
click at [440, 178] on icon "Edit company" at bounding box center [441, 176] width 6 height 6
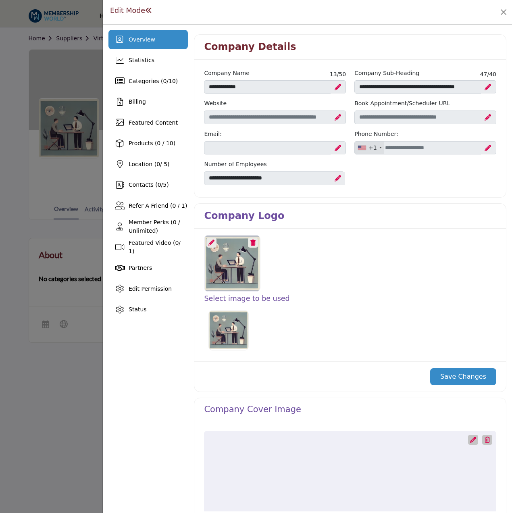
click at [211, 244] on icon at bounding box center [212, 243] width 6 height 6
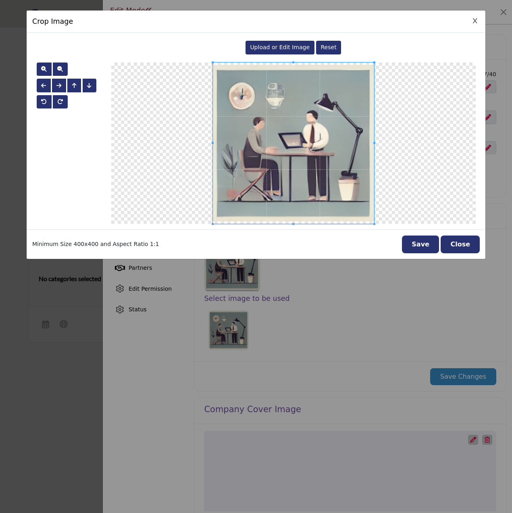
click at [278, 47] on span "Upload or Edit Image" at bounding box center [280, 47] width 60 height 6
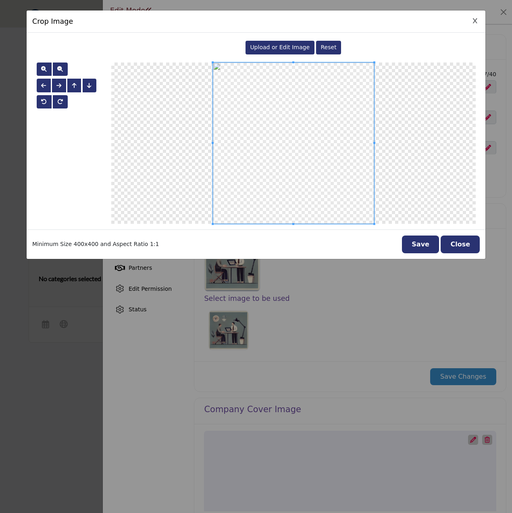
click at [435, 243] on button "Save" at bounding box center [420, 245] width 37 height 18
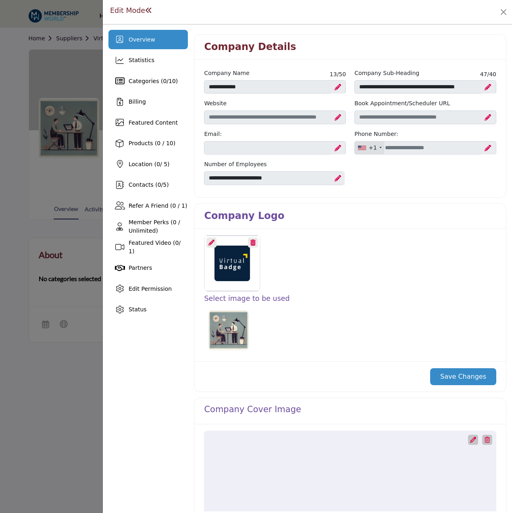
click at [463, 373] on button "Save Changes" at bounding box center [464, 376] width 66 height 17
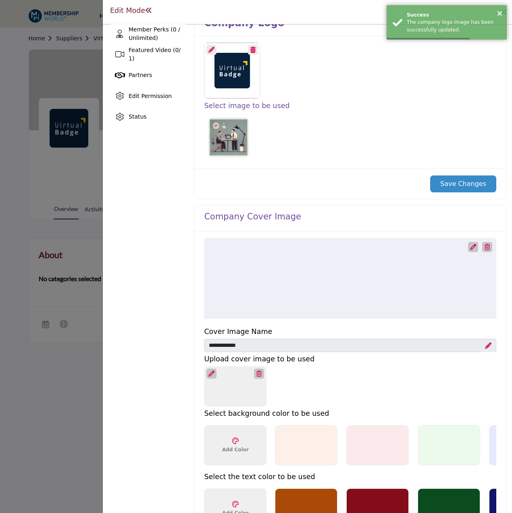
scroll to position [202, 0]
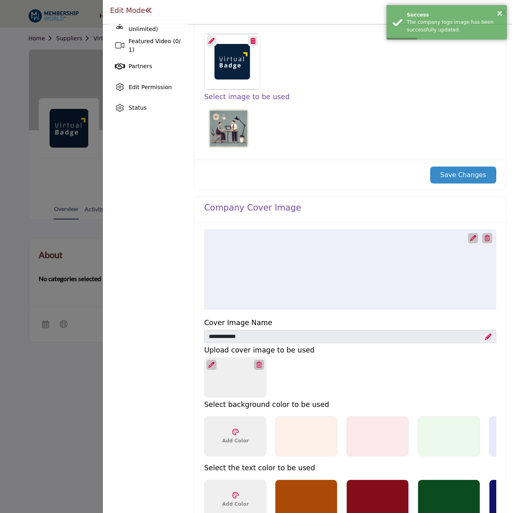
click at [210, 364] on icon at bounding box center [212, 365] width 6 height 6
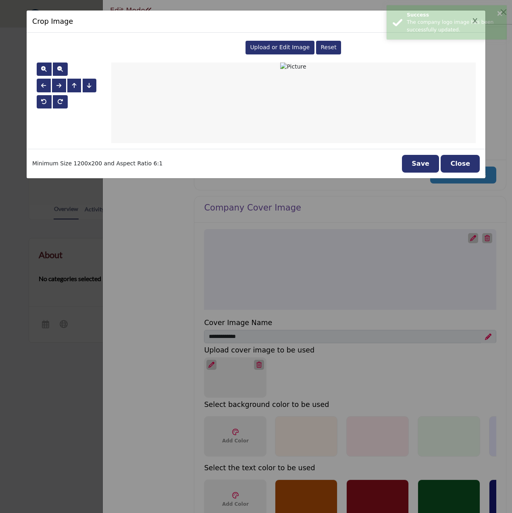
click at [280, 41] on div "Upload or Edit Image" at bounding box center [280, 48] width 69 height 14
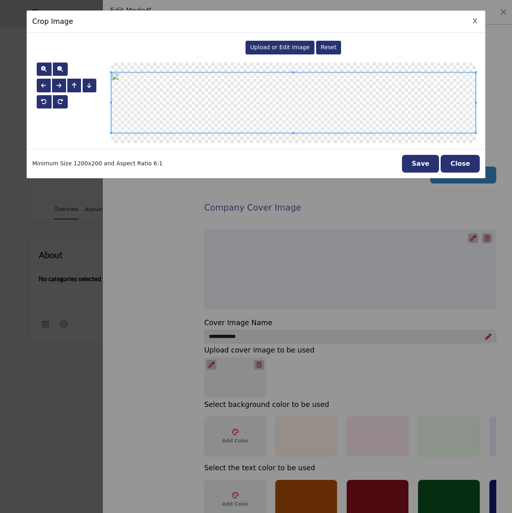
click at [426, 159] on button "Save" at bounding box center [420, 164] width 37 height 18
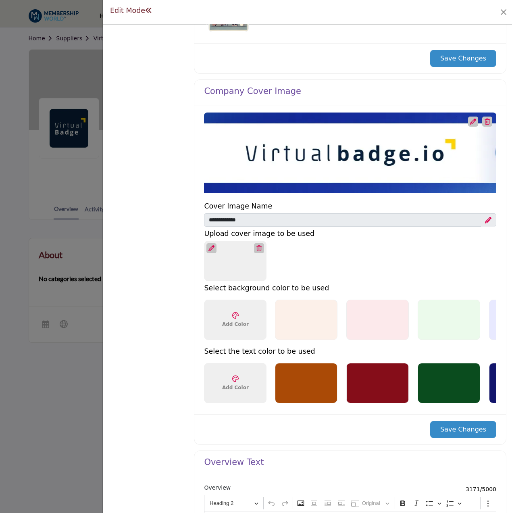
scroll to position [363, 0]
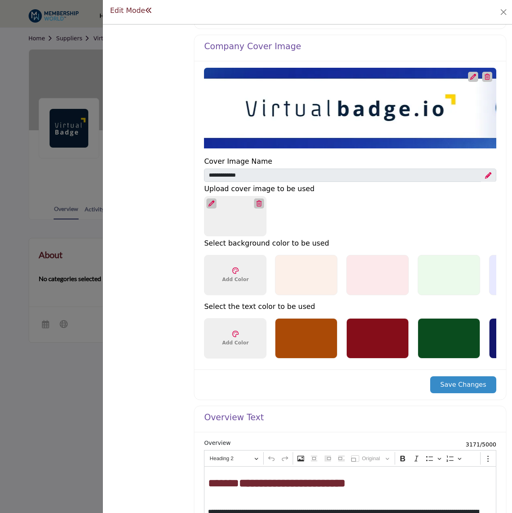
click at [466, 389] on button "Save Changes" at bounding box center [464, 384] width 66 height 17
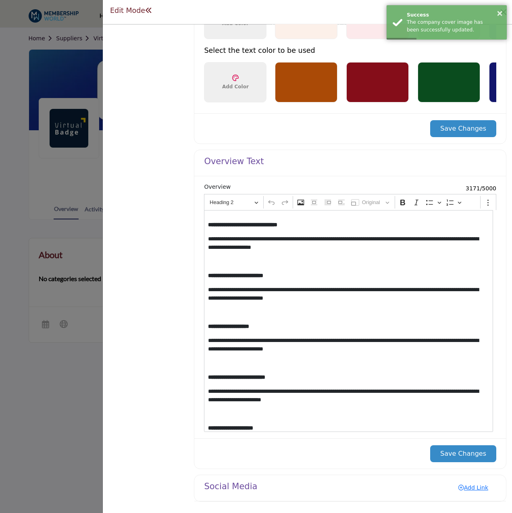
scroll to position [766, 0]
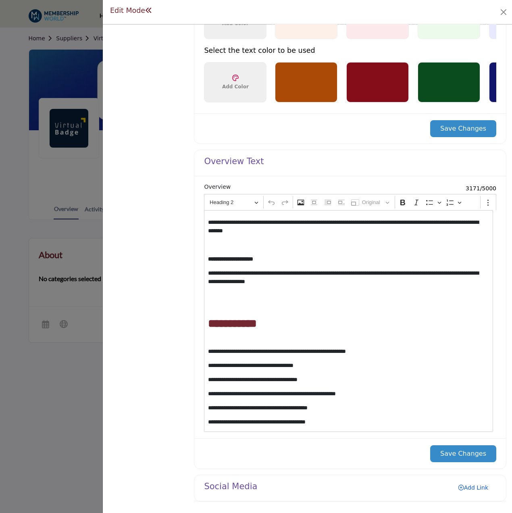
click at [482, 487] on link "Add Link" at bounding box center [474, 487] width 46 height 13
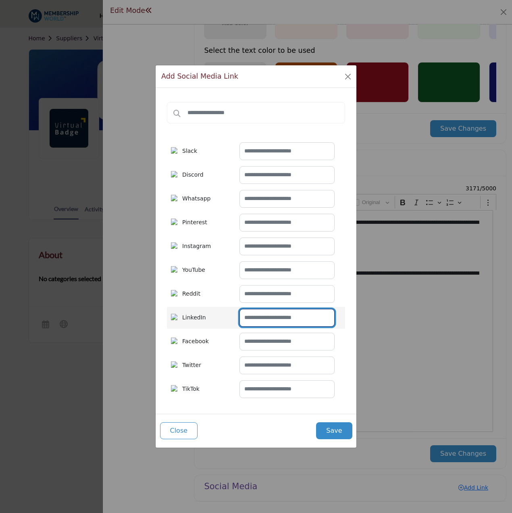
click at [279, 315] on input "text" at bounding box center [287, 318] width 95 height 18
paste input "**********"
type input "**********"
click at [289, 318] on input "text" at bounding box center [287, 318] width 95 height 18
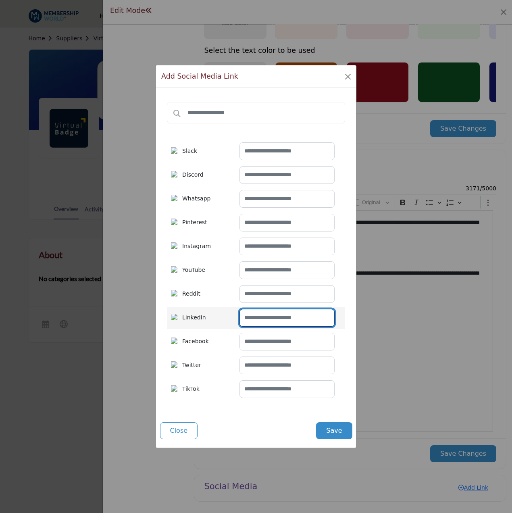
paste input "**********"
type input "**********"
click at [335, 430] on button "Save" at bounding box center [334, 431] width 36 height 17
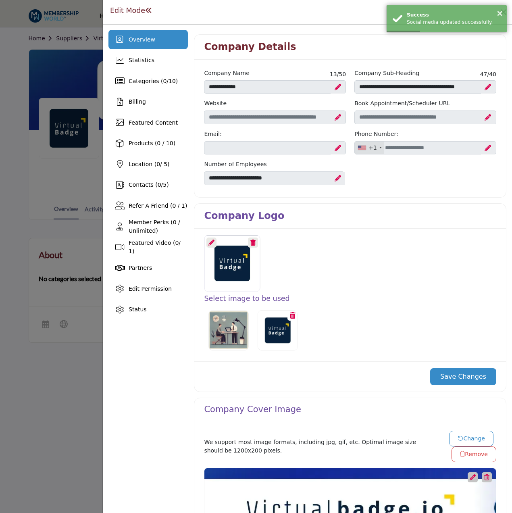
click at [56, 155] on div at bounding box center [256, 256] width 512 height 513
